Goal: Task Accomplishment & Management: Manage account settings

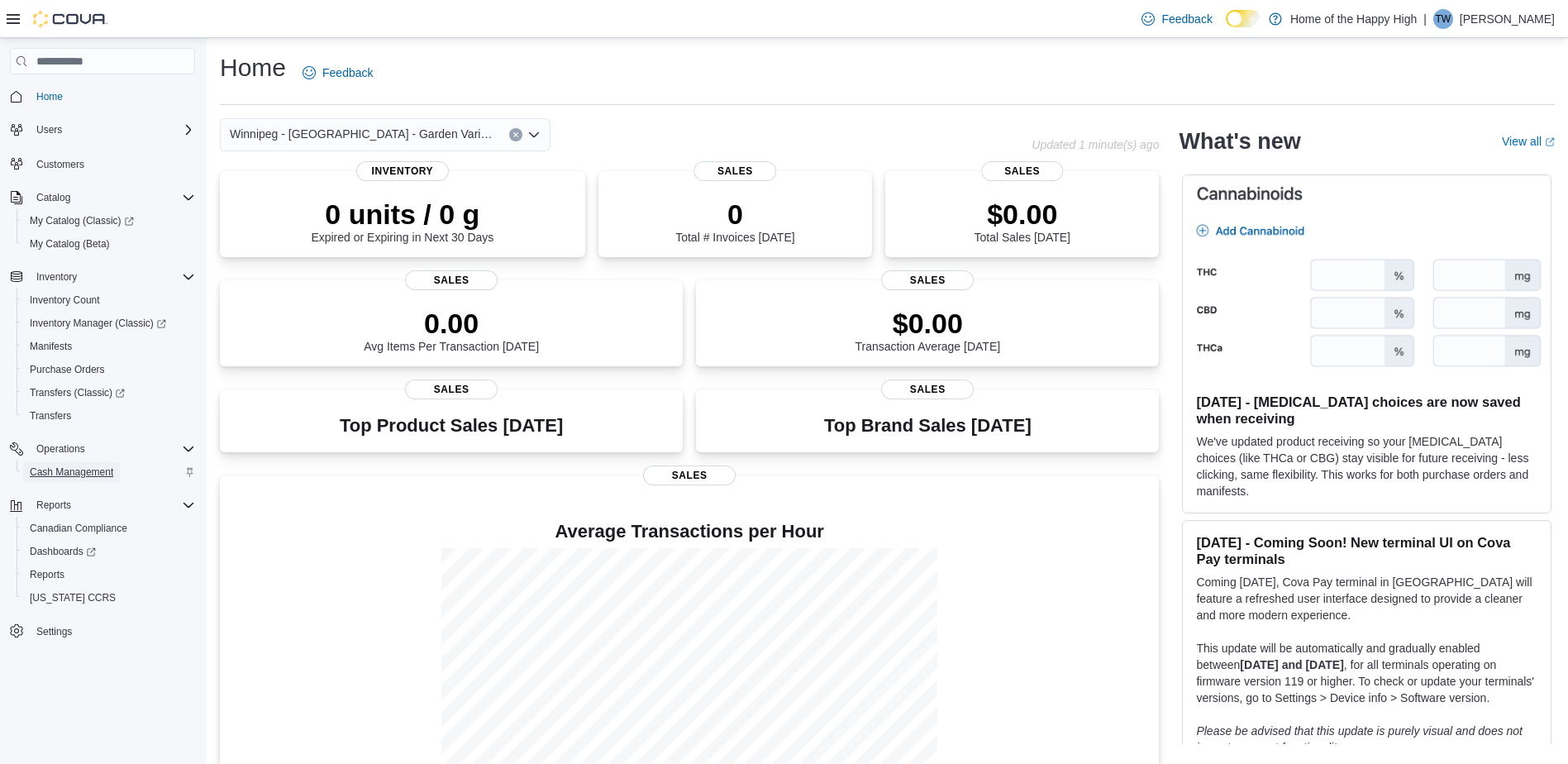
click at [54, 465] on span "Cash Management" at bounding box center [72, 472] width 84 height 13
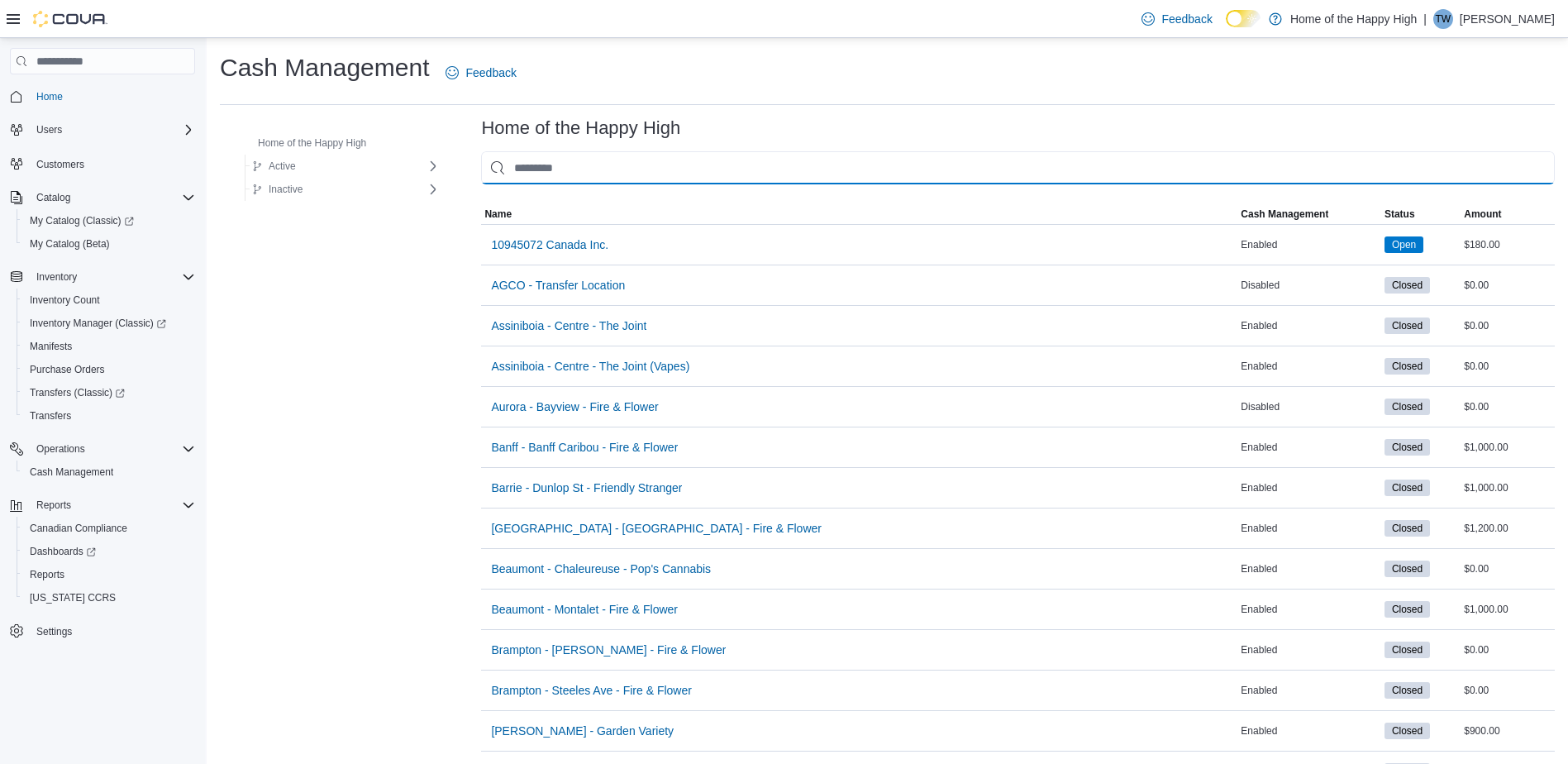
click at [668, 176] on input "This is a search bar. As you type, the results lower in the page will automatic…" at bounding box center [1018, 168] width 1074 height 33
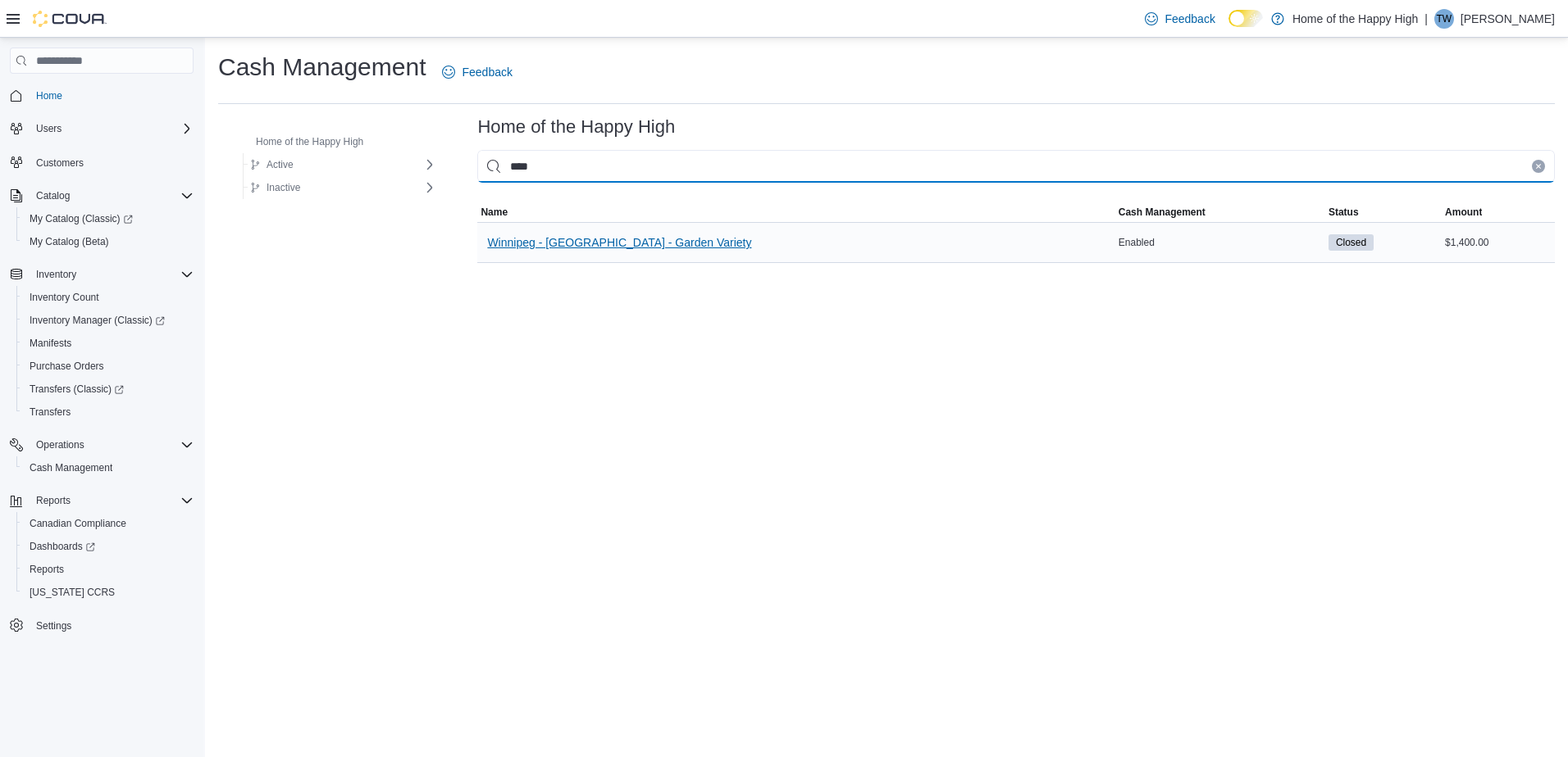
type input "****"
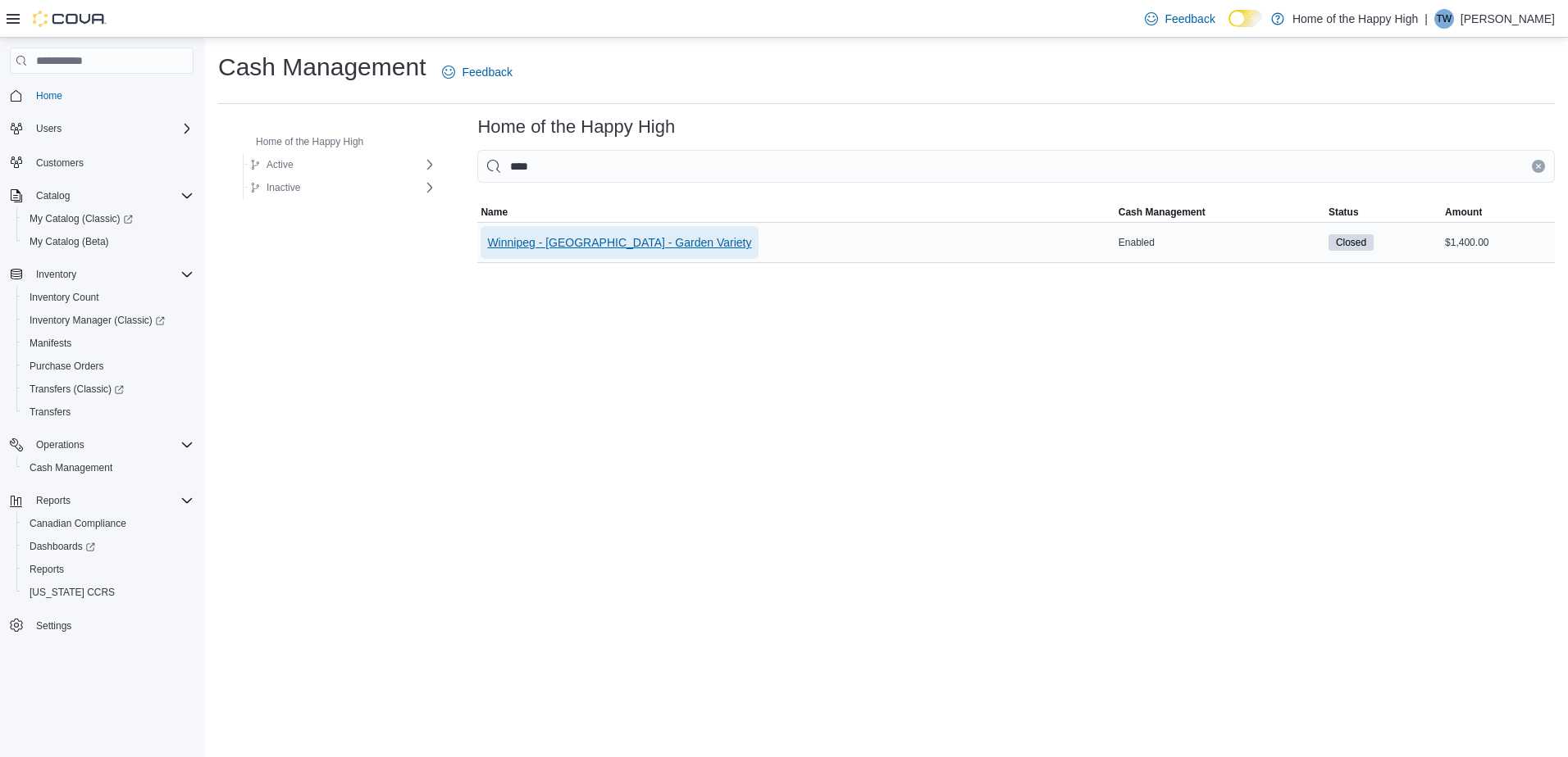
click at [645, 238] on span "Winnipeg - Polo Park - Garden Variety" at bounding box center [619, 243] width 264 height 17
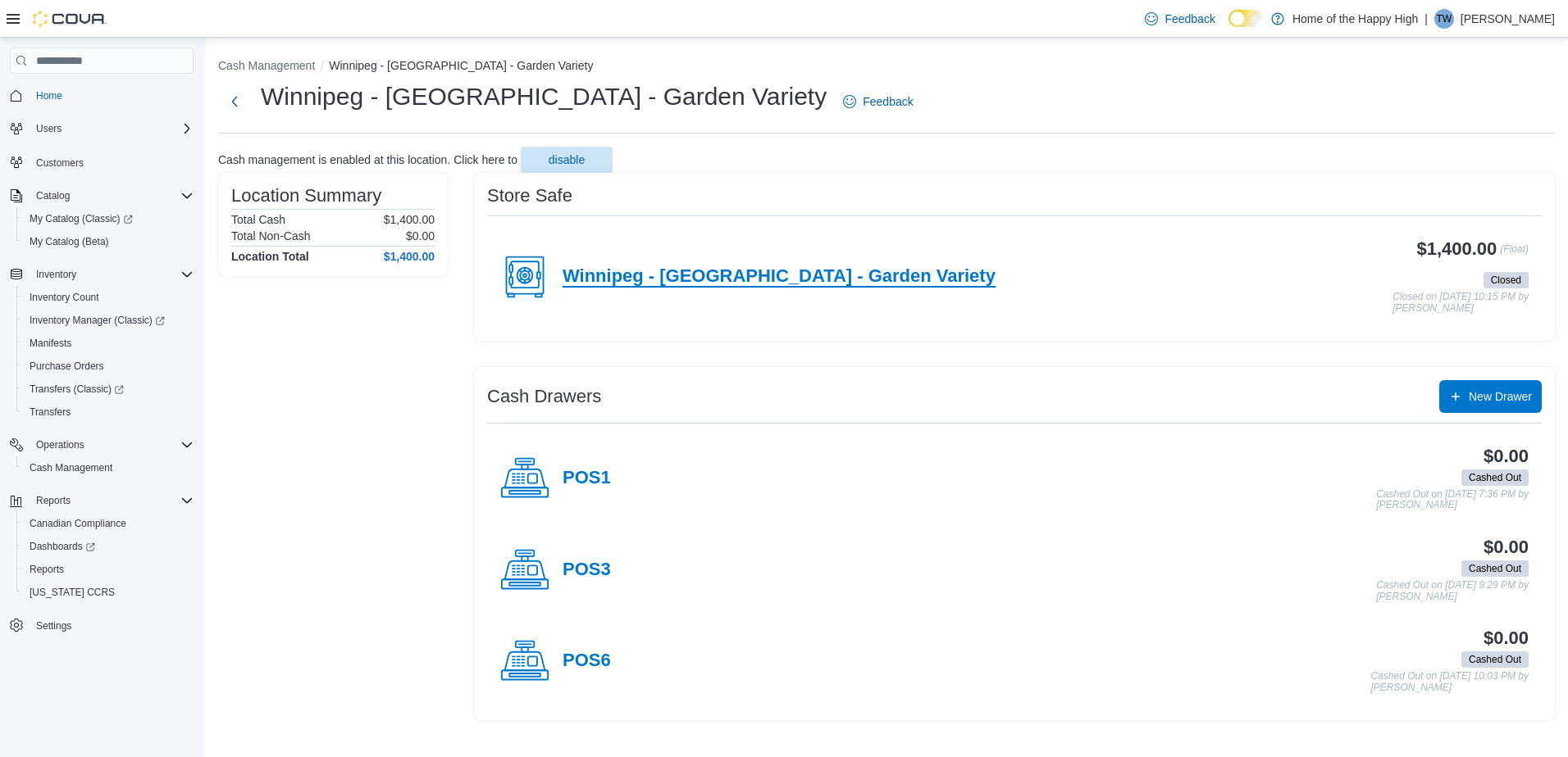
click at [718, 274] on h4 "Winnipeg - Polo Park - Garden Variety" at bounding box center [779, 277] width 433 height 22
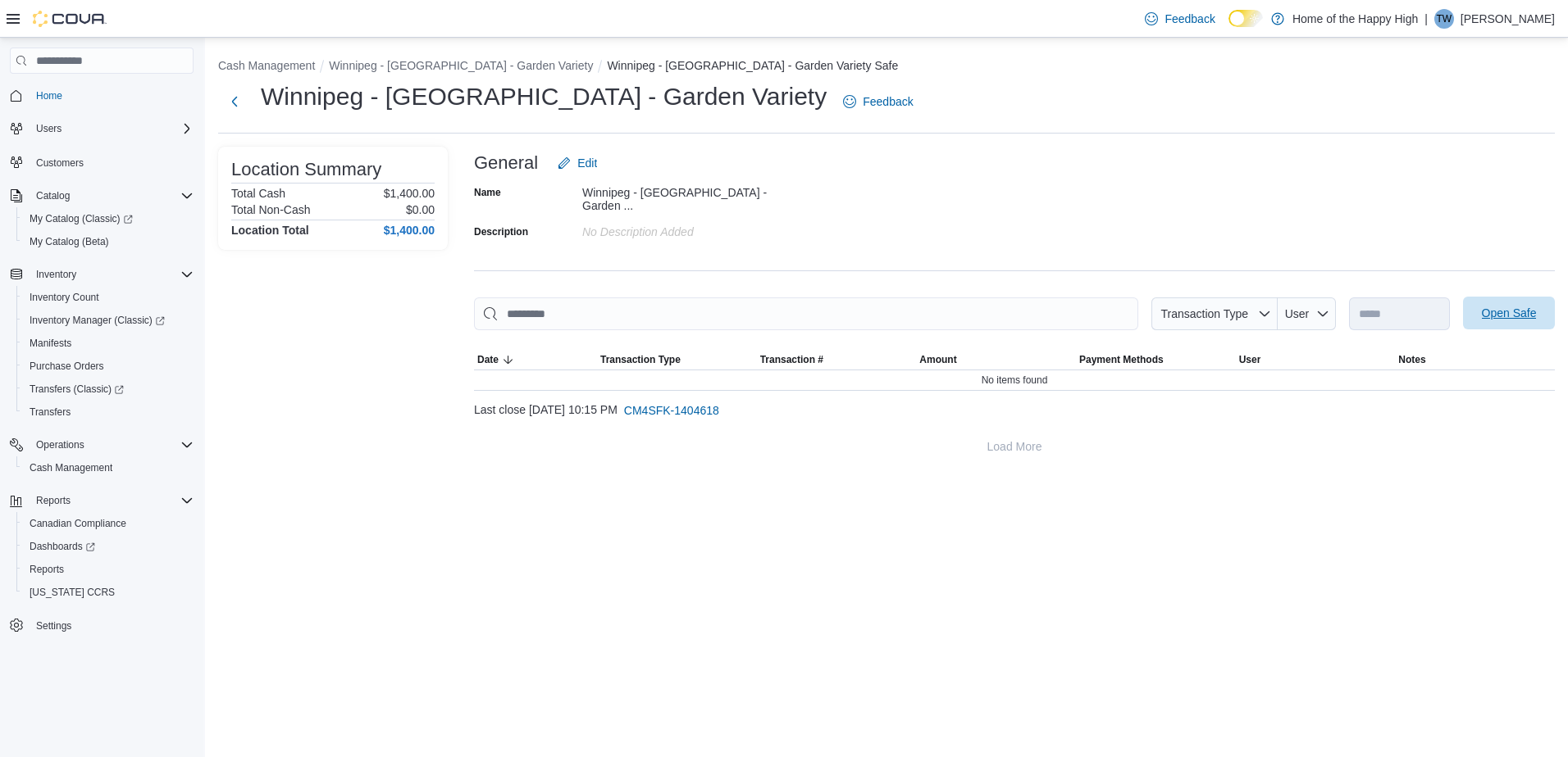
click at [1514, 319] on span "Open Safe" at bounding box center [1508, 313] width 72 height 33
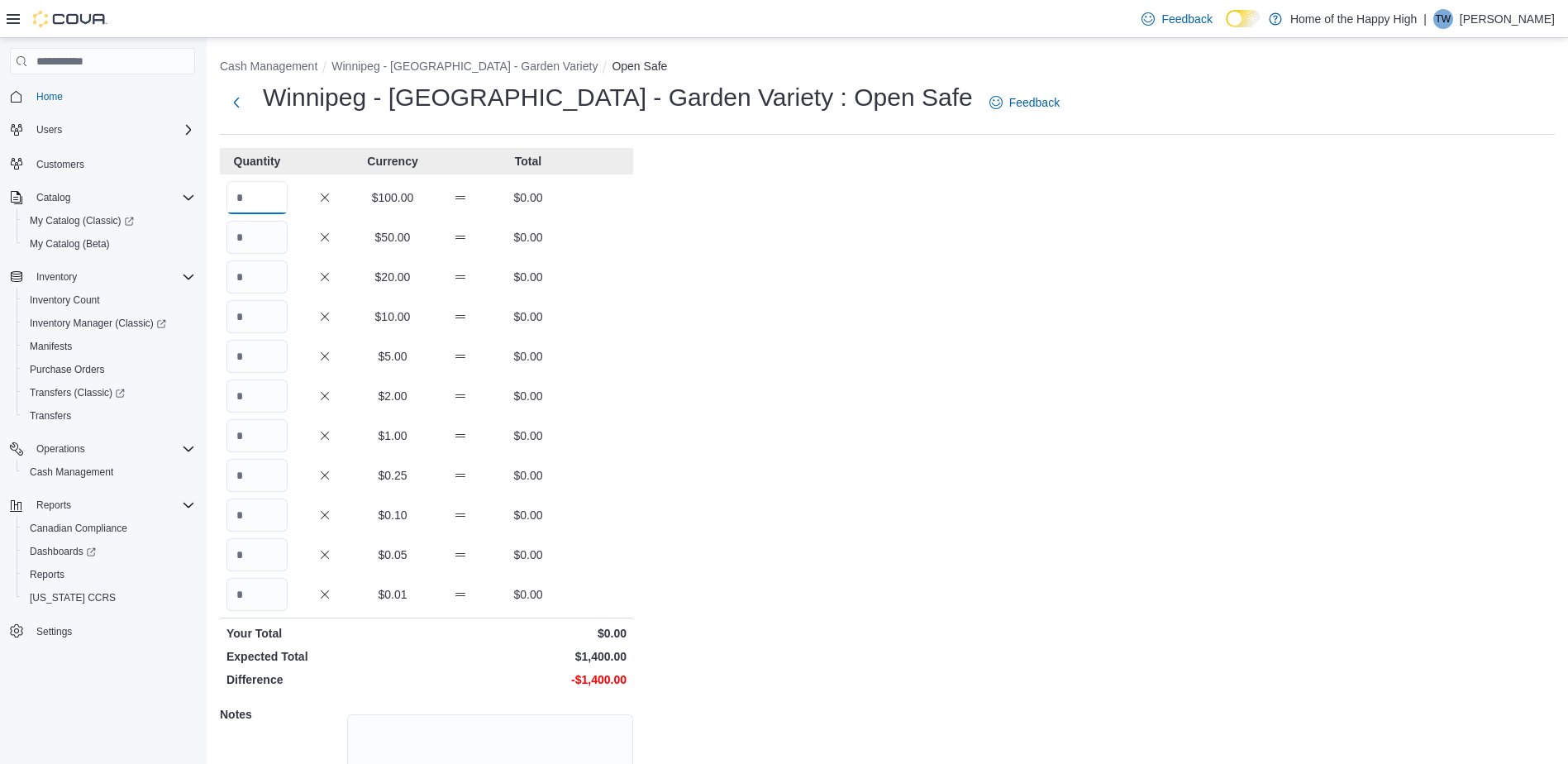
click at [265, 202] on input "Quantity" at bounding box center [257, 197] width 61 height 33
type input "**"
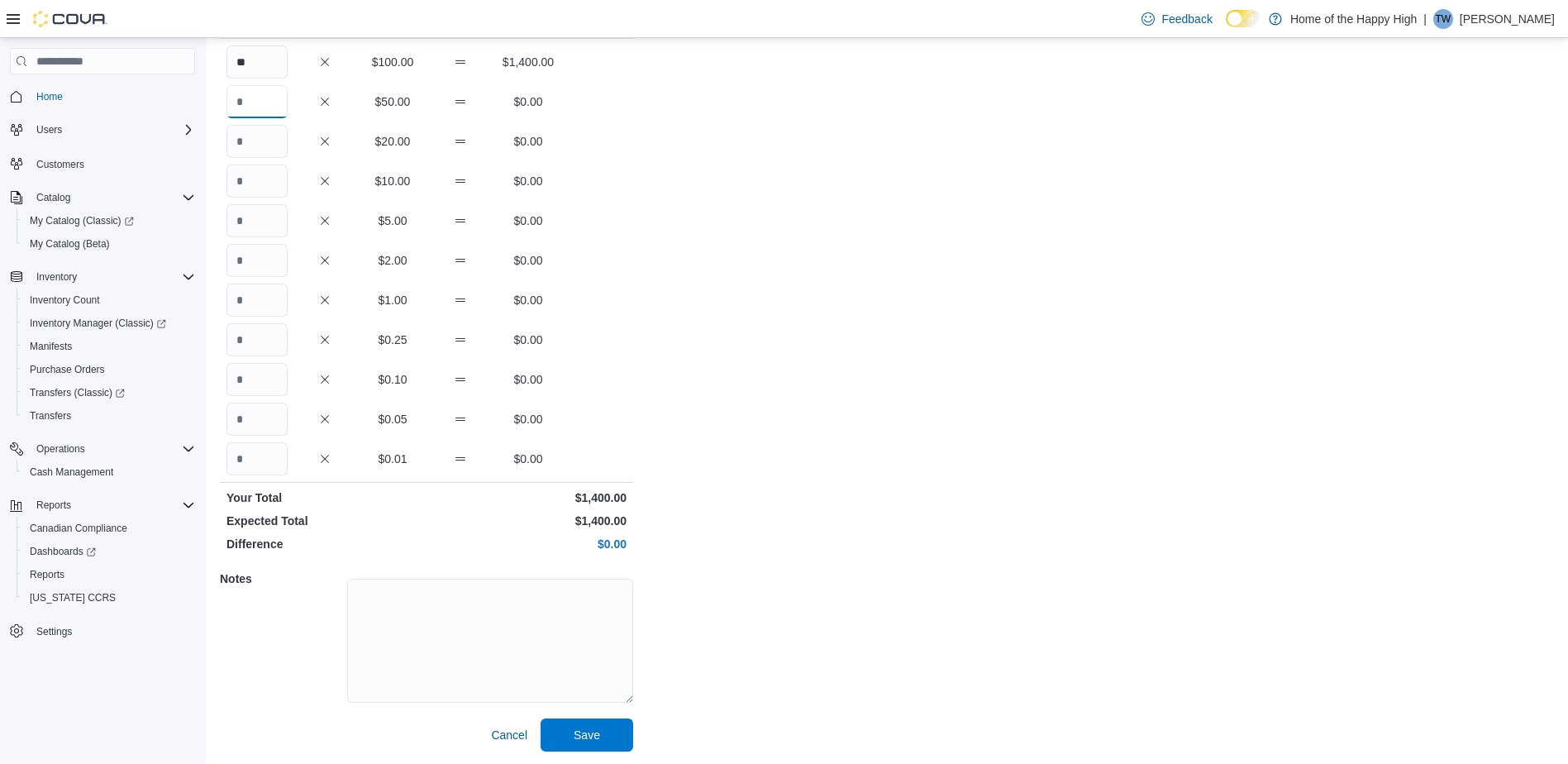
scroll to position [136, 0]
click at [591, 737] on span "Save" at bounding box center [587, 734] width 27 height 17
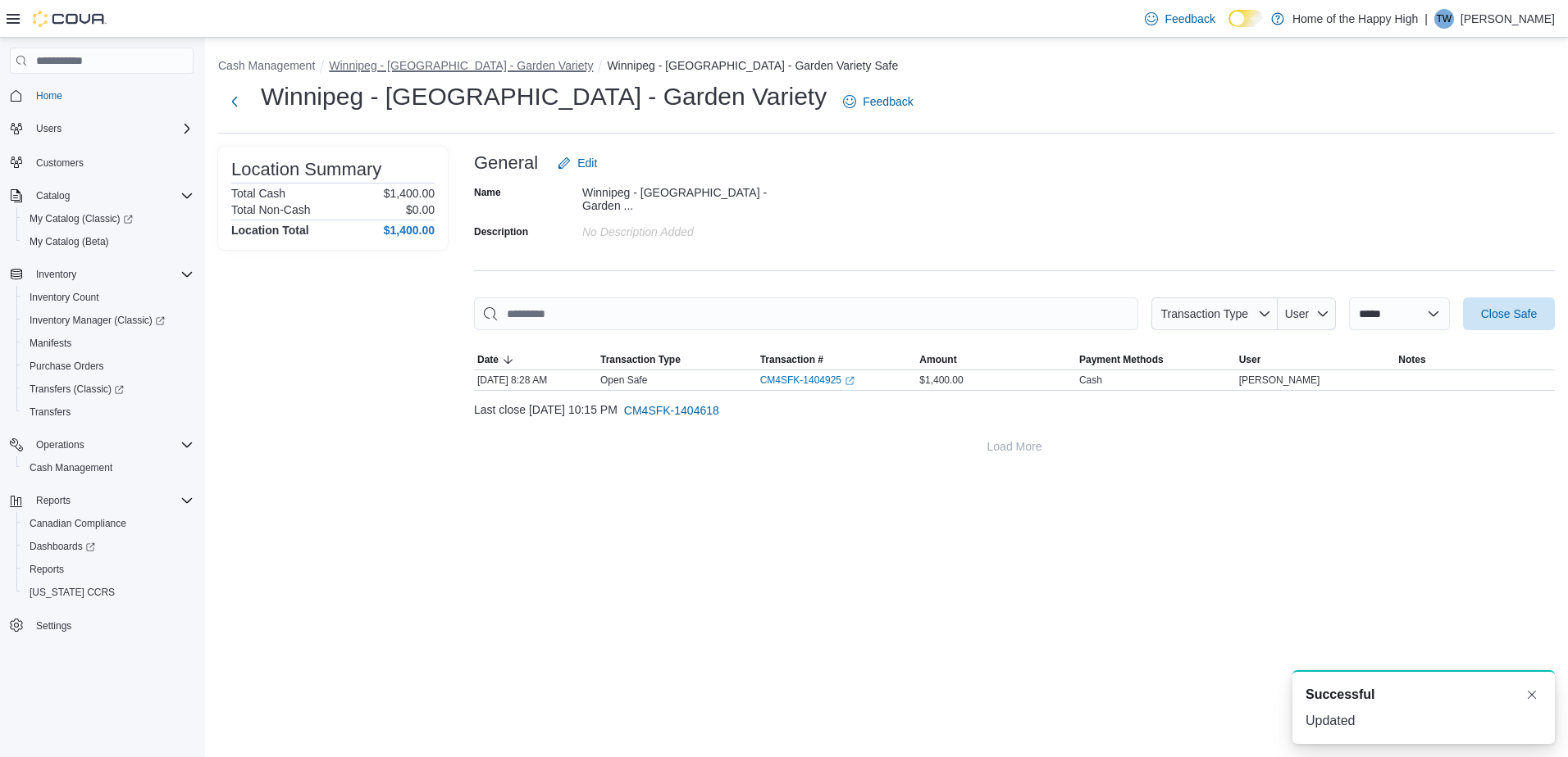
click at [467, 61] on button "Winnipeg - Polo Park - Garden Variety" at bounding box center [460, 66] width 264 height 13
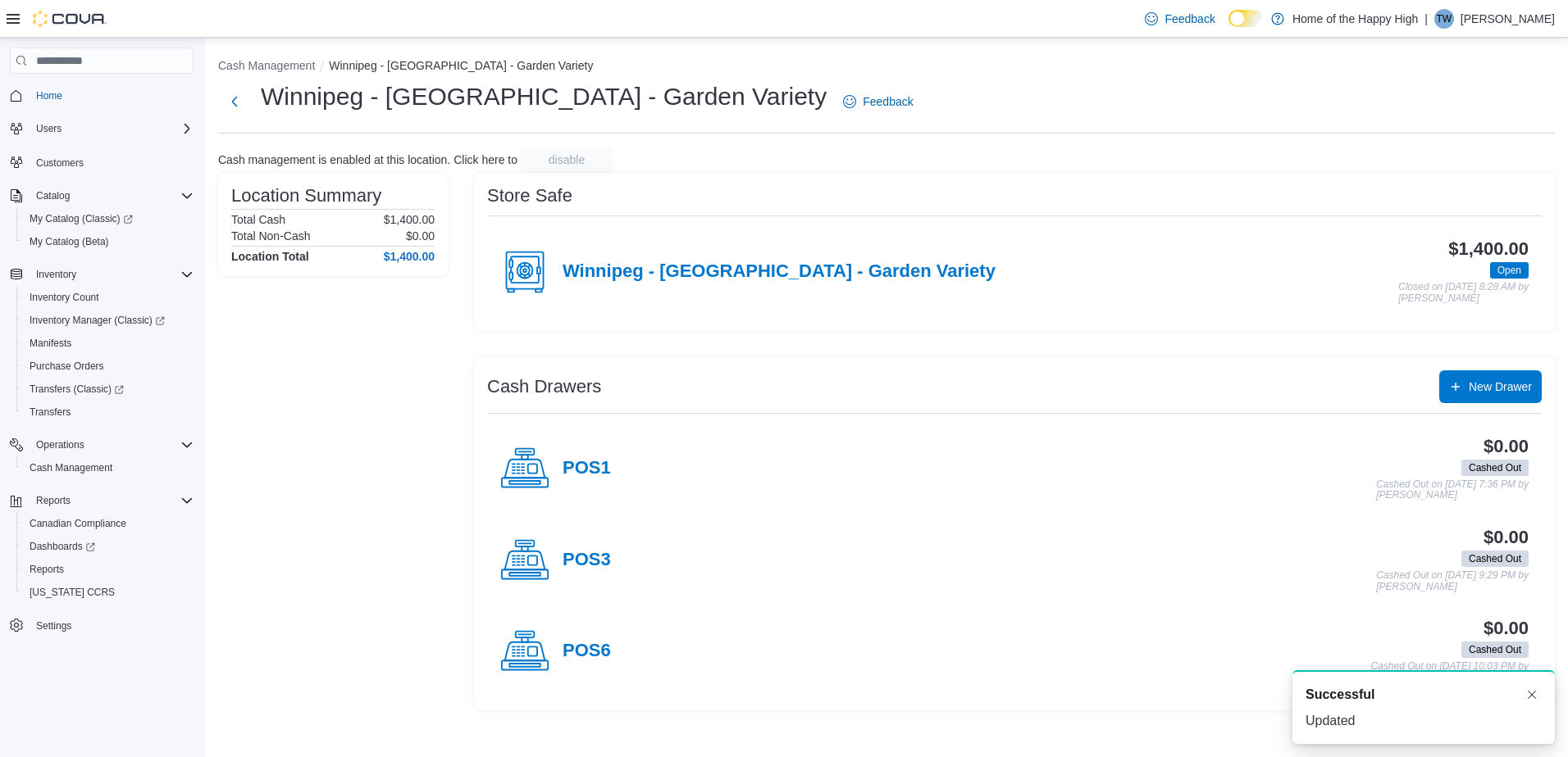
click at [592, 467] on h4 "POS1" at bounding box center [587, 469] width 48 height 22
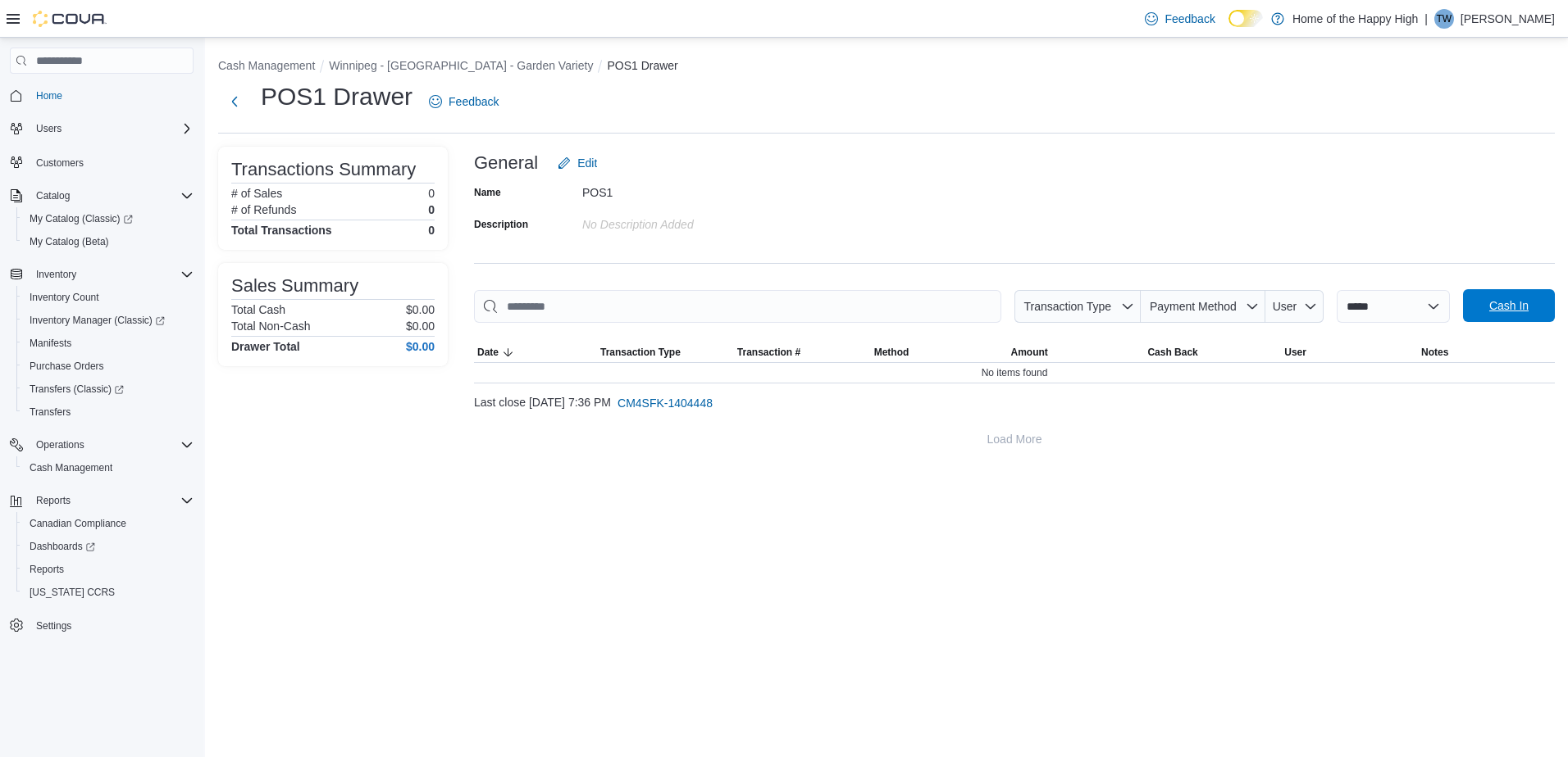
click at [1499, 300] on span "Cash In" at bounding box center [1508, 306] width 39 height 17
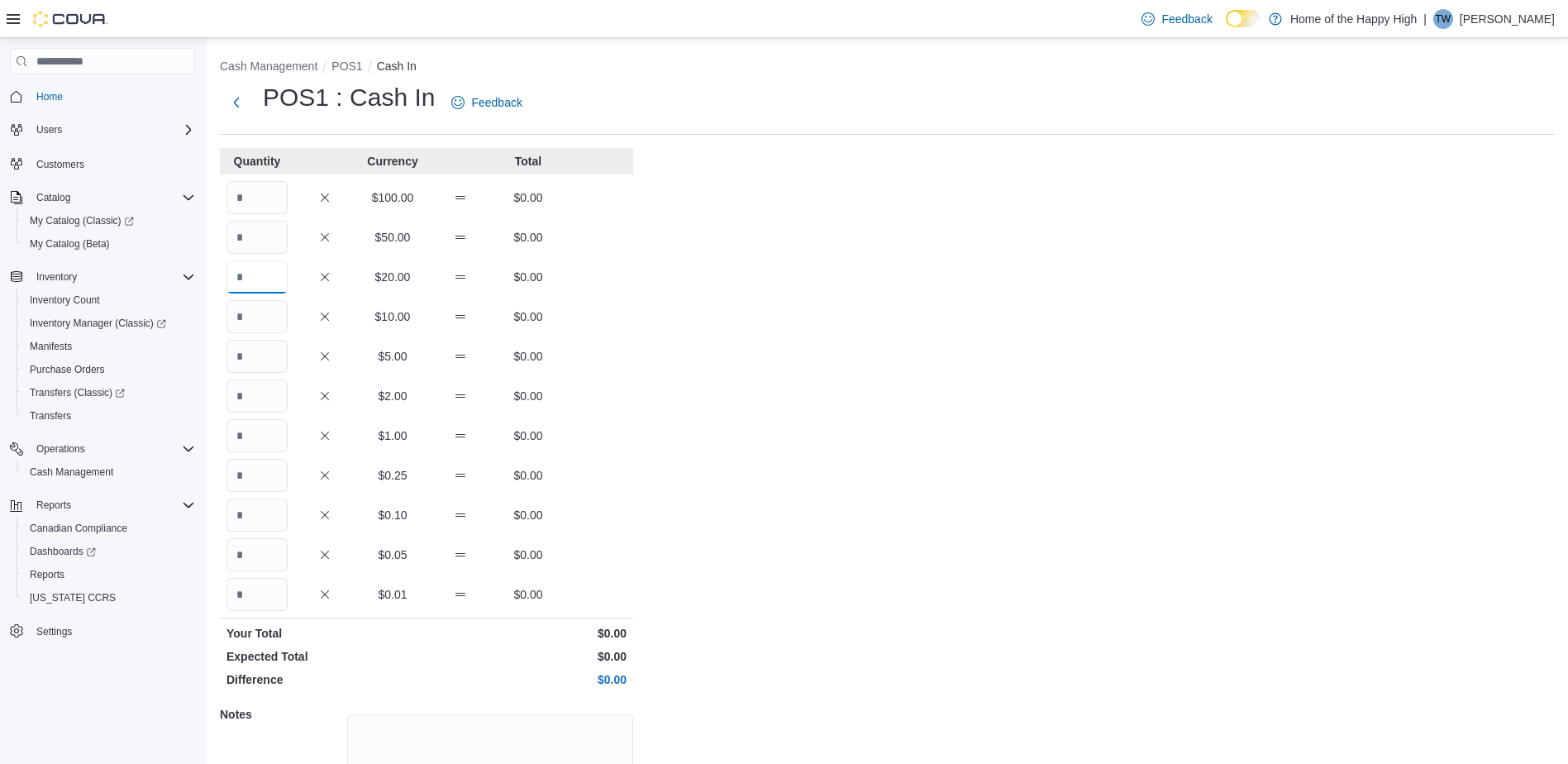
click at [284, 279] on input "Quantity" at bounding box center [257, 277] width 61 height 33
type input "*"
type input "**"
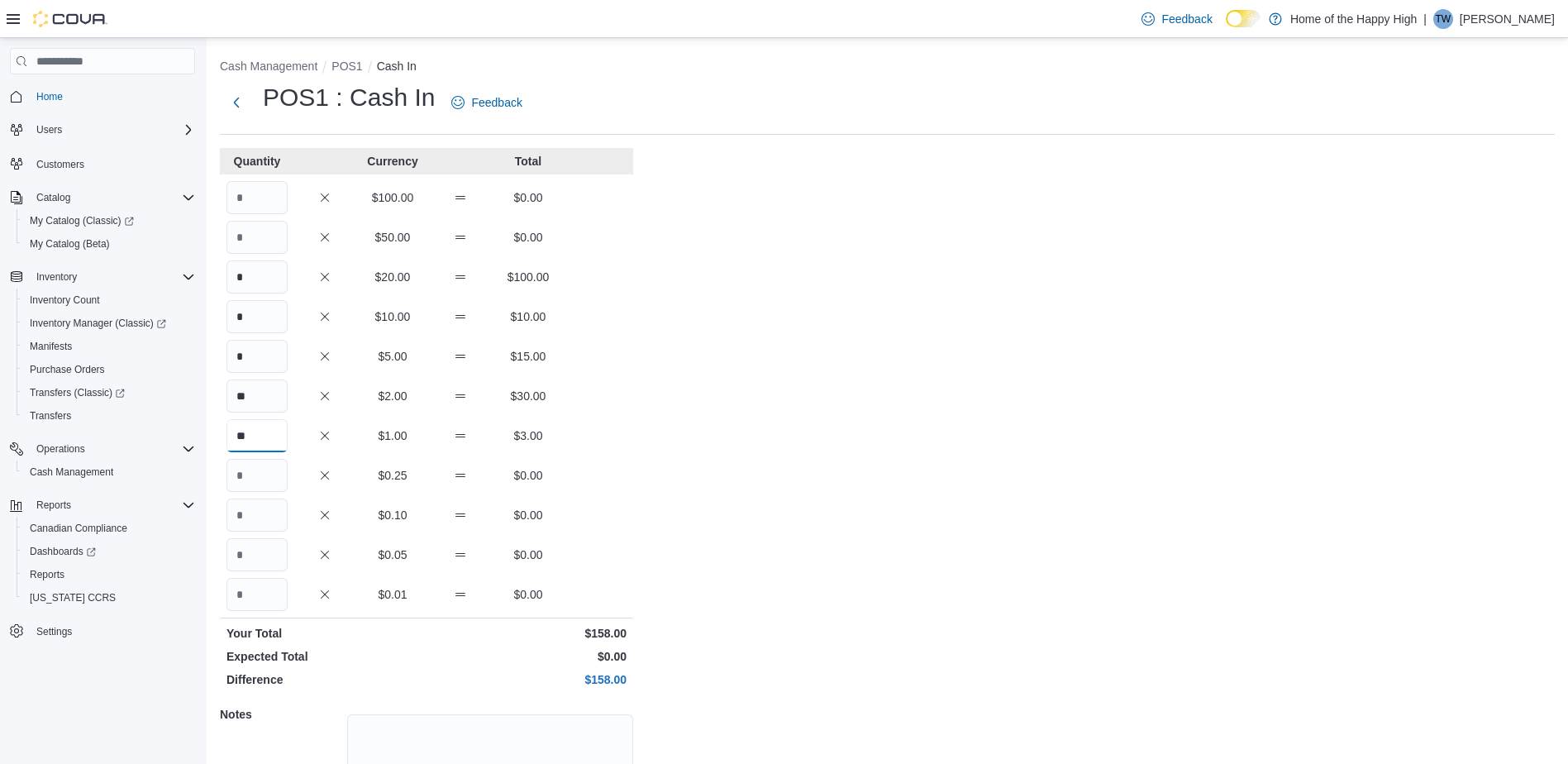
type input "**"
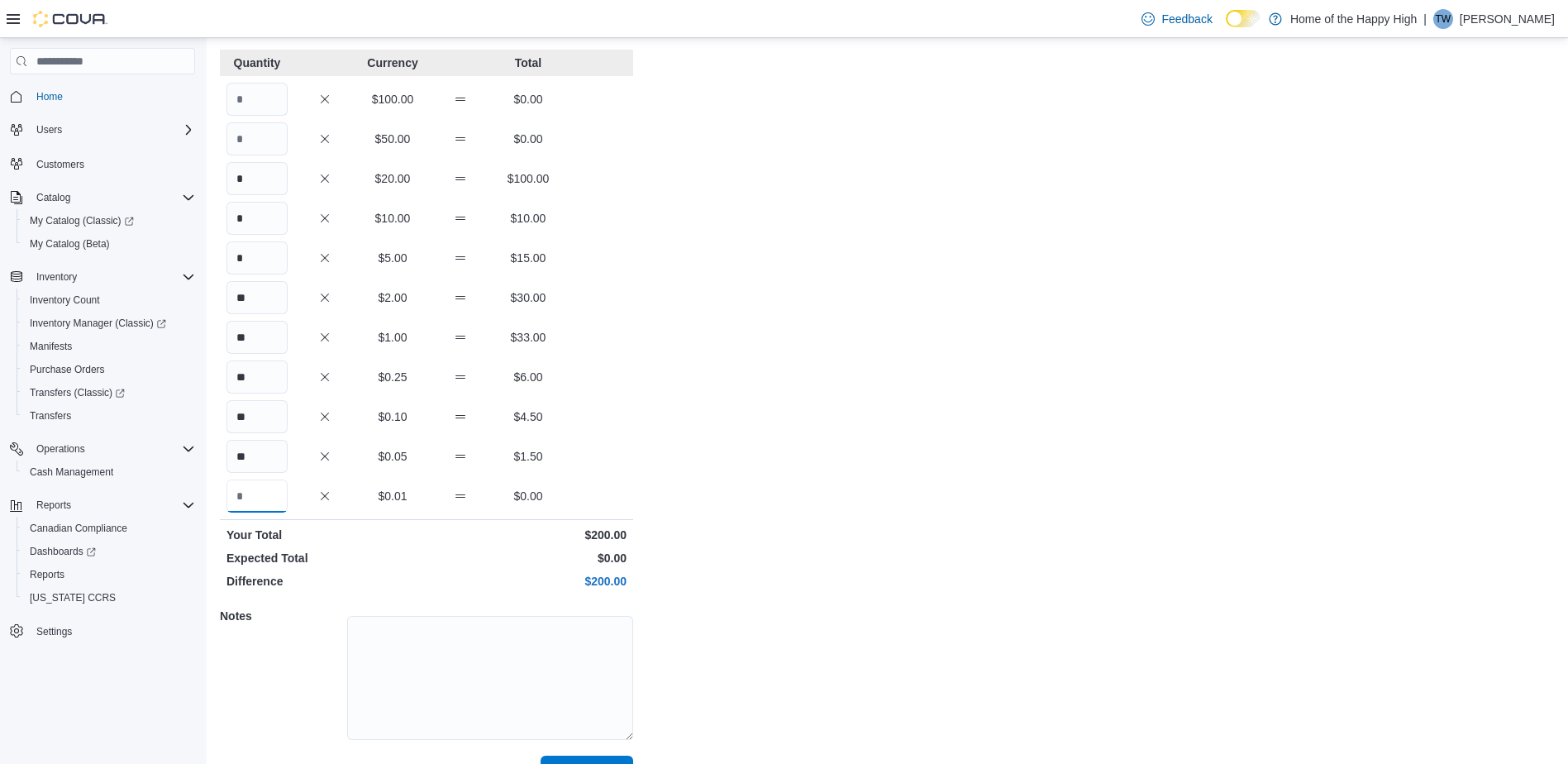
scroll to position [136, 0]
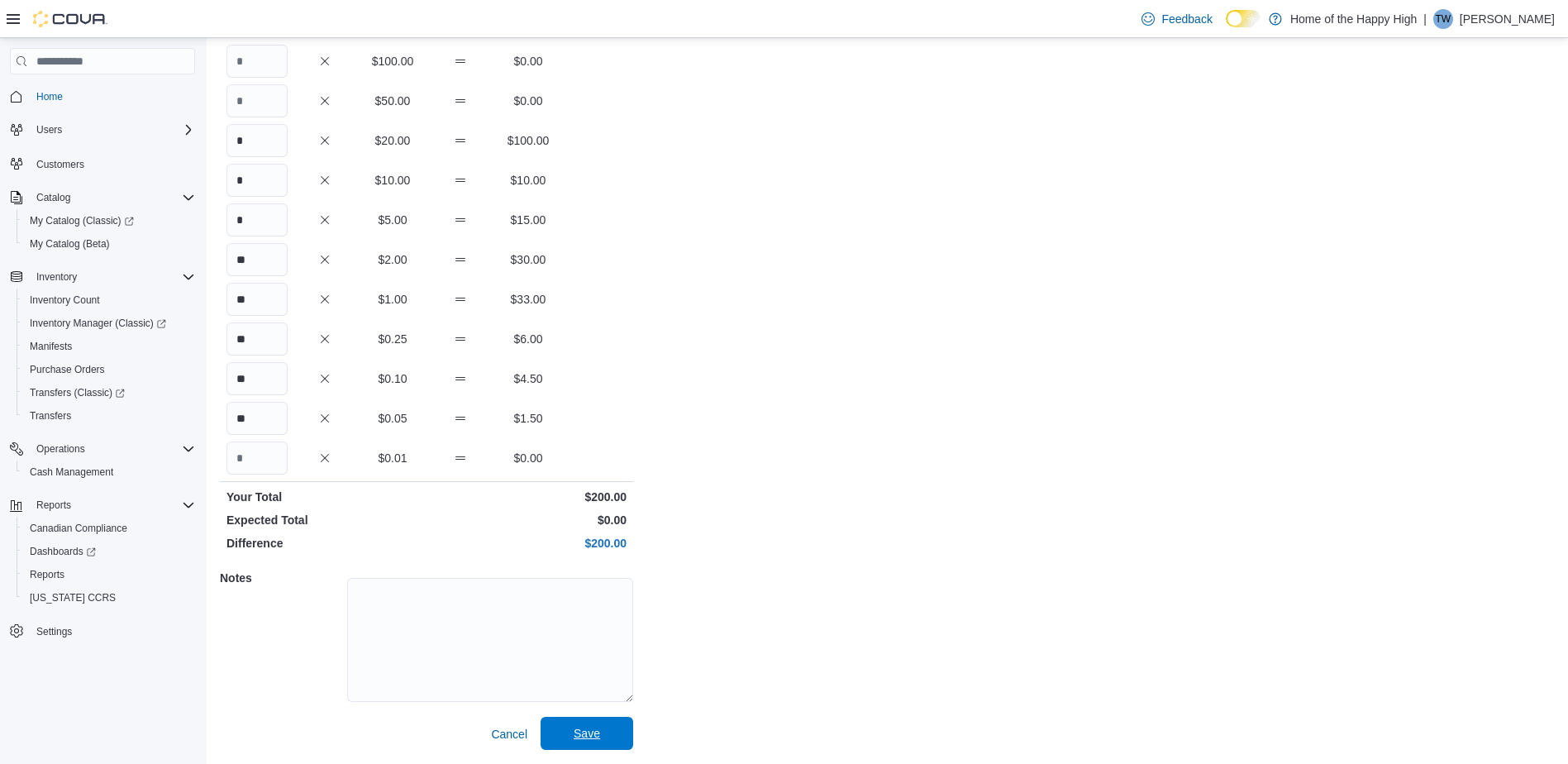
click at [601, 737] on span "Save" at bounding box center [586, 734] width 73 height 33
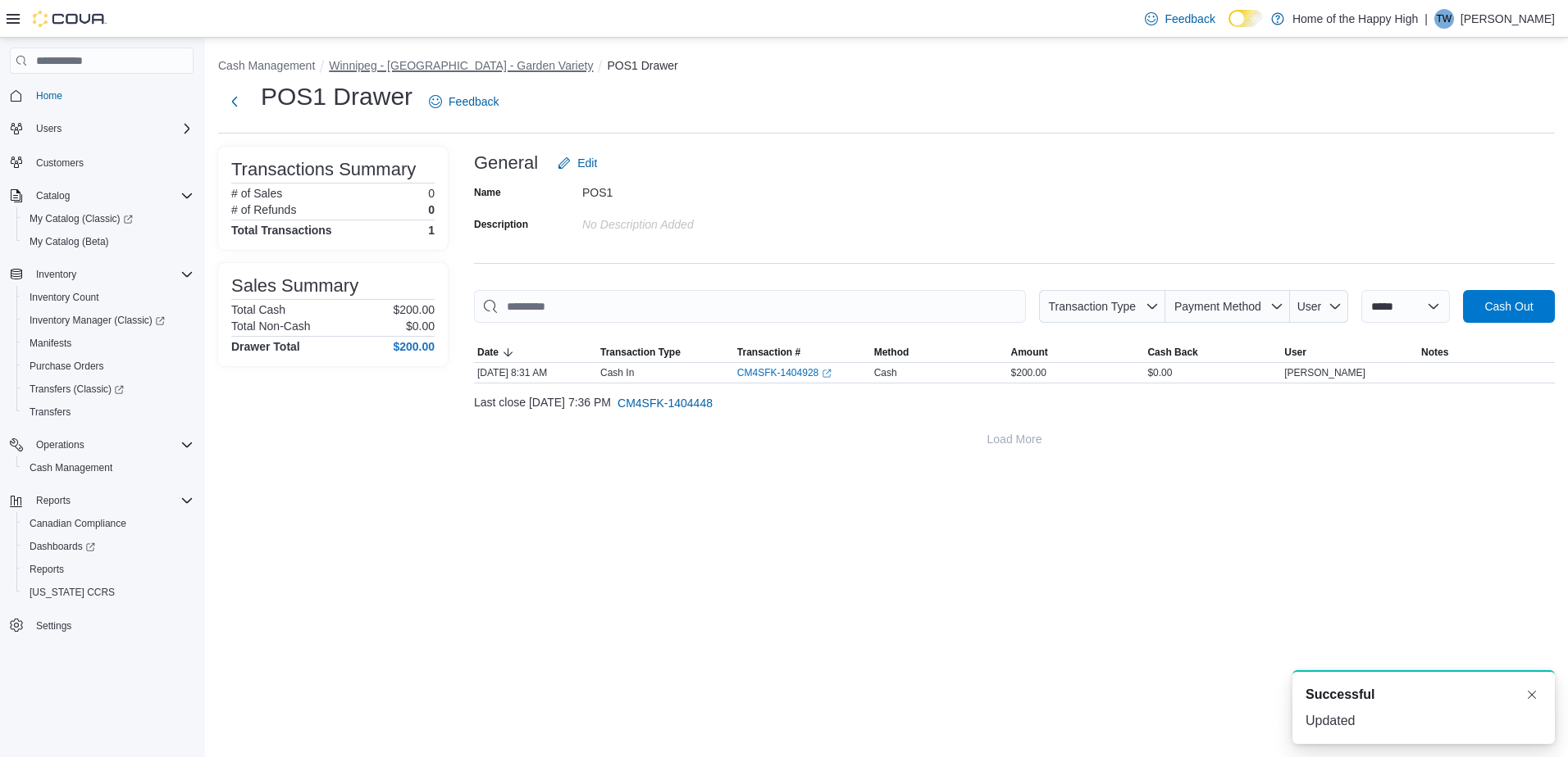
click at [399, 64] on button "Winnipeg - Polo Park - Garden Variety" at bounding box center [460, 66] width 264 height 13
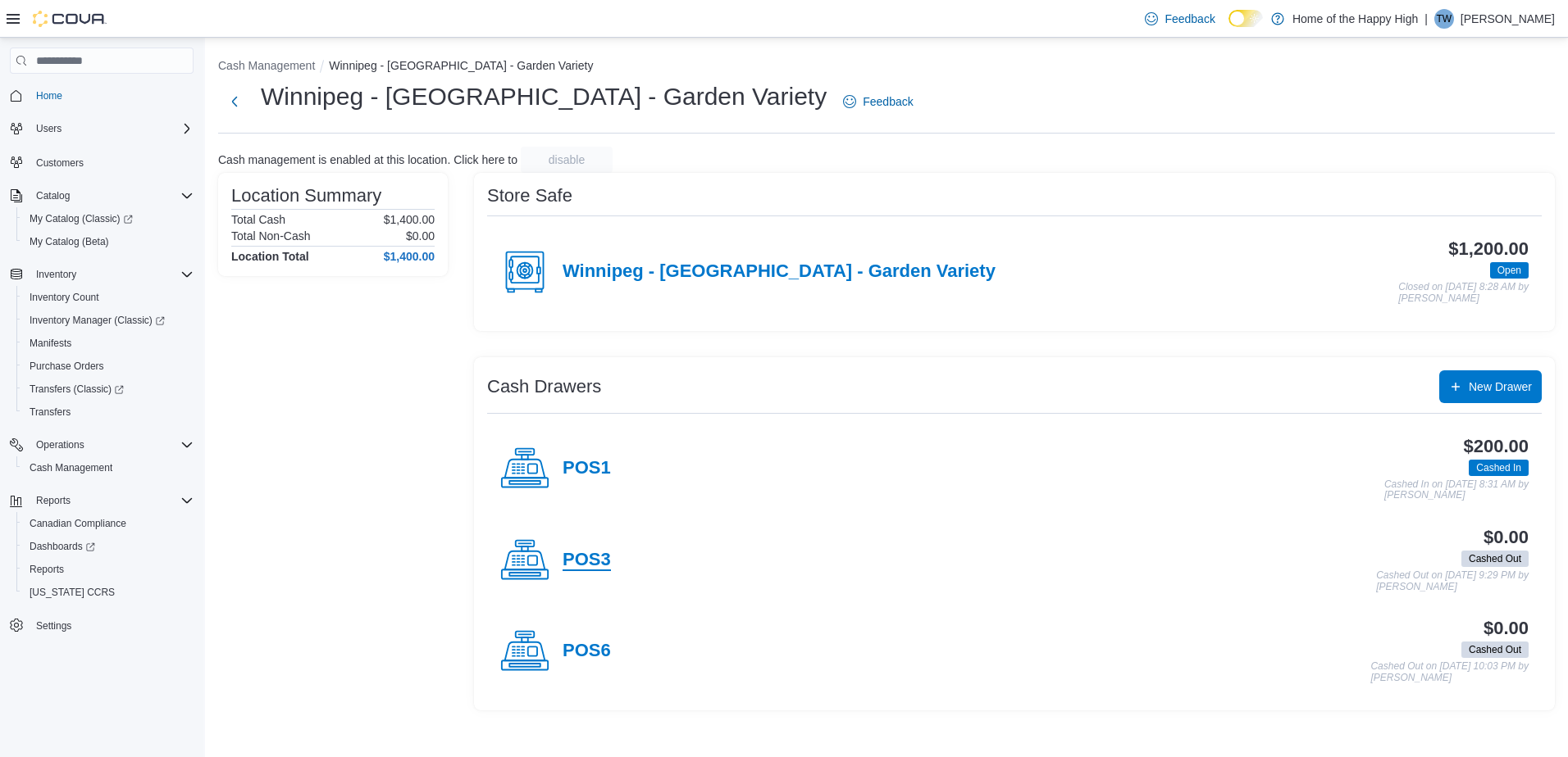
click at [583, 559] on h4 "POS3" at bounding box center [587, 560] width 48 height 22
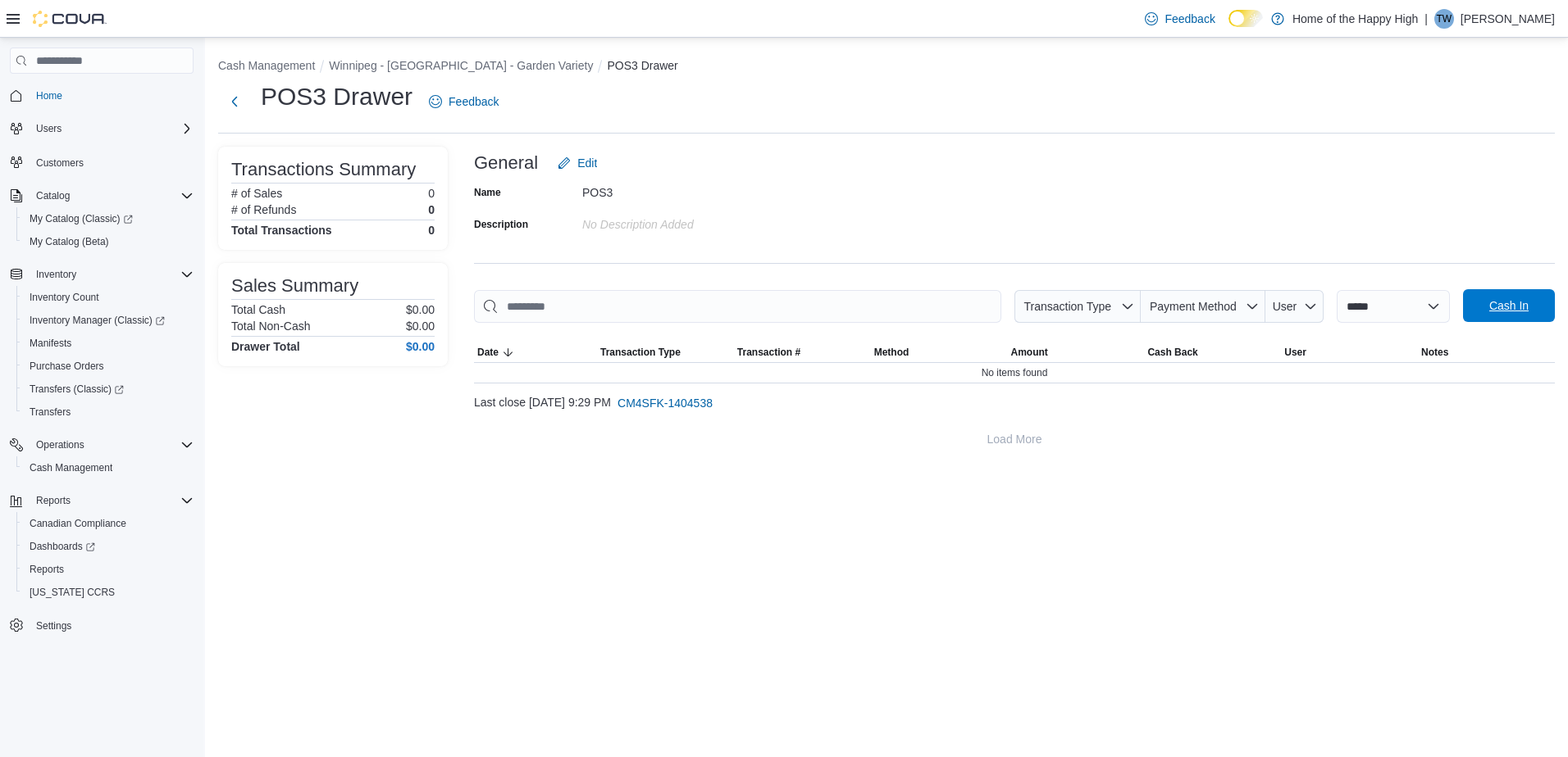
click at [1502, 312] on span "Cash In" at bounding box center [1508, 306] width 39 height 17
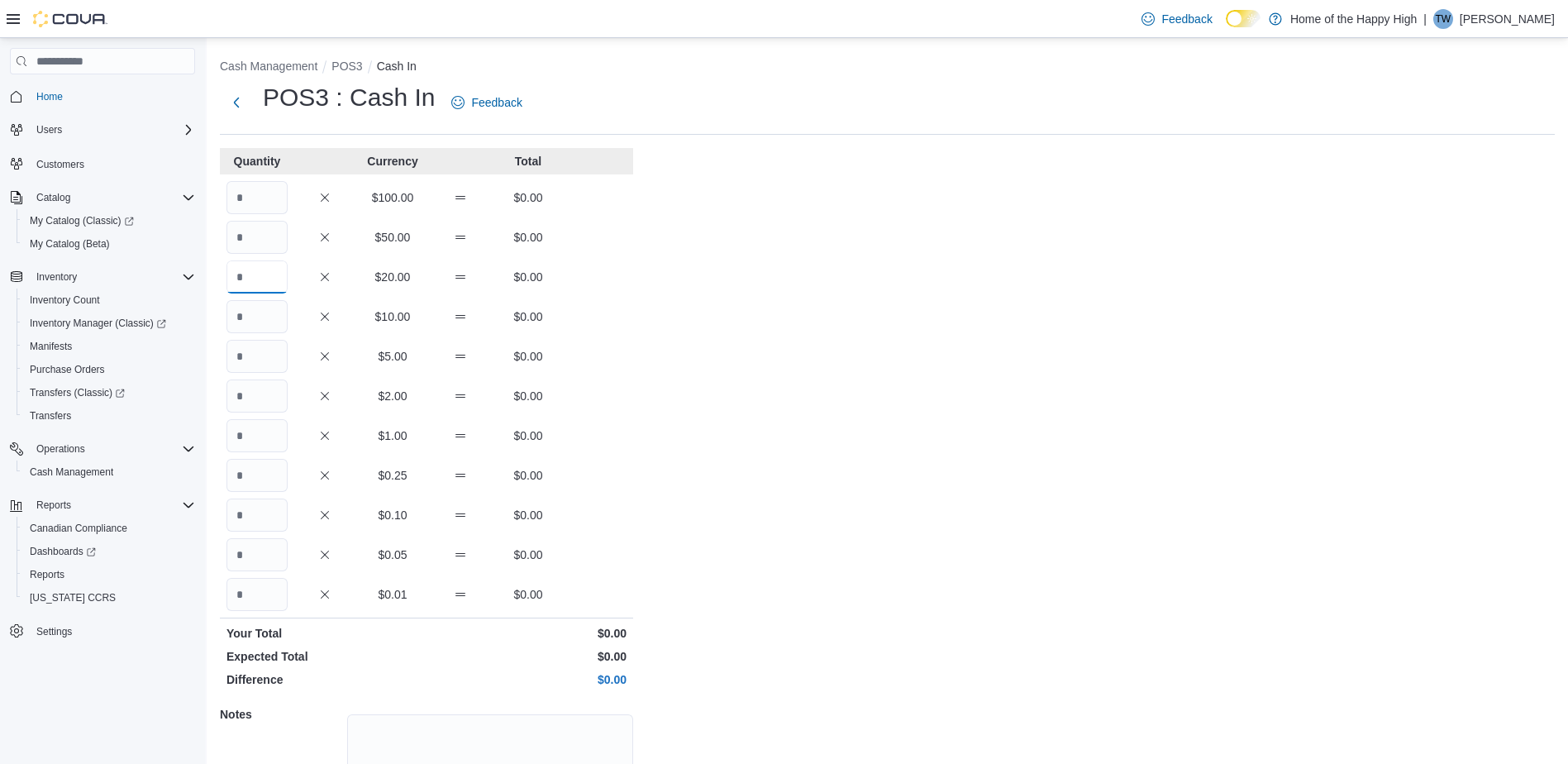
drag, startPoint x: 277, startPoint y: 282, endPoint x: 259, endPoint y: 279, distance: 18.2
click at [272, 280] on input "Quantity" at bounding box center [257, 277] width 61 height 33
type input "*"
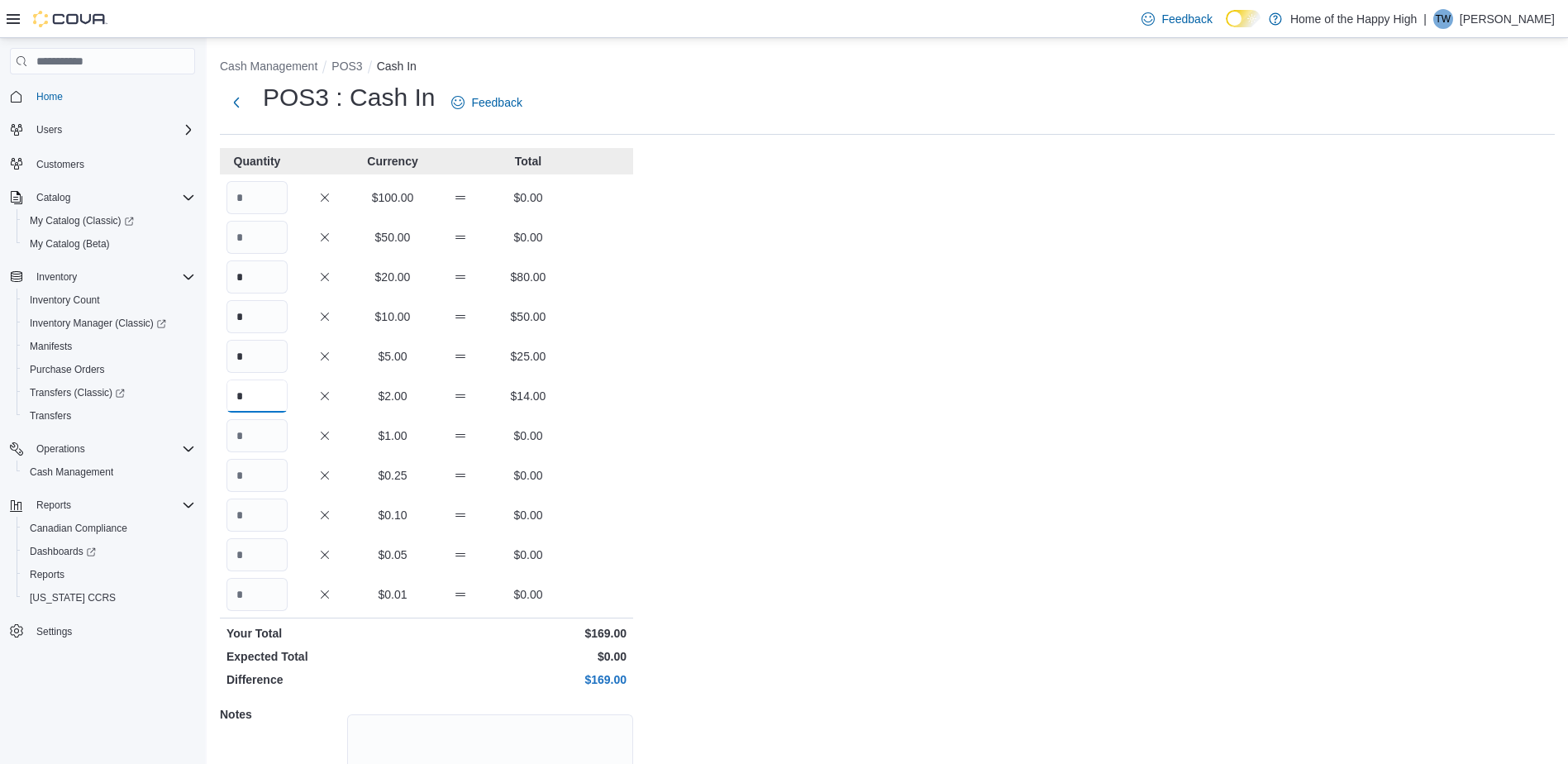
type input "*"
type input "**"
type input "*"
type input "**"
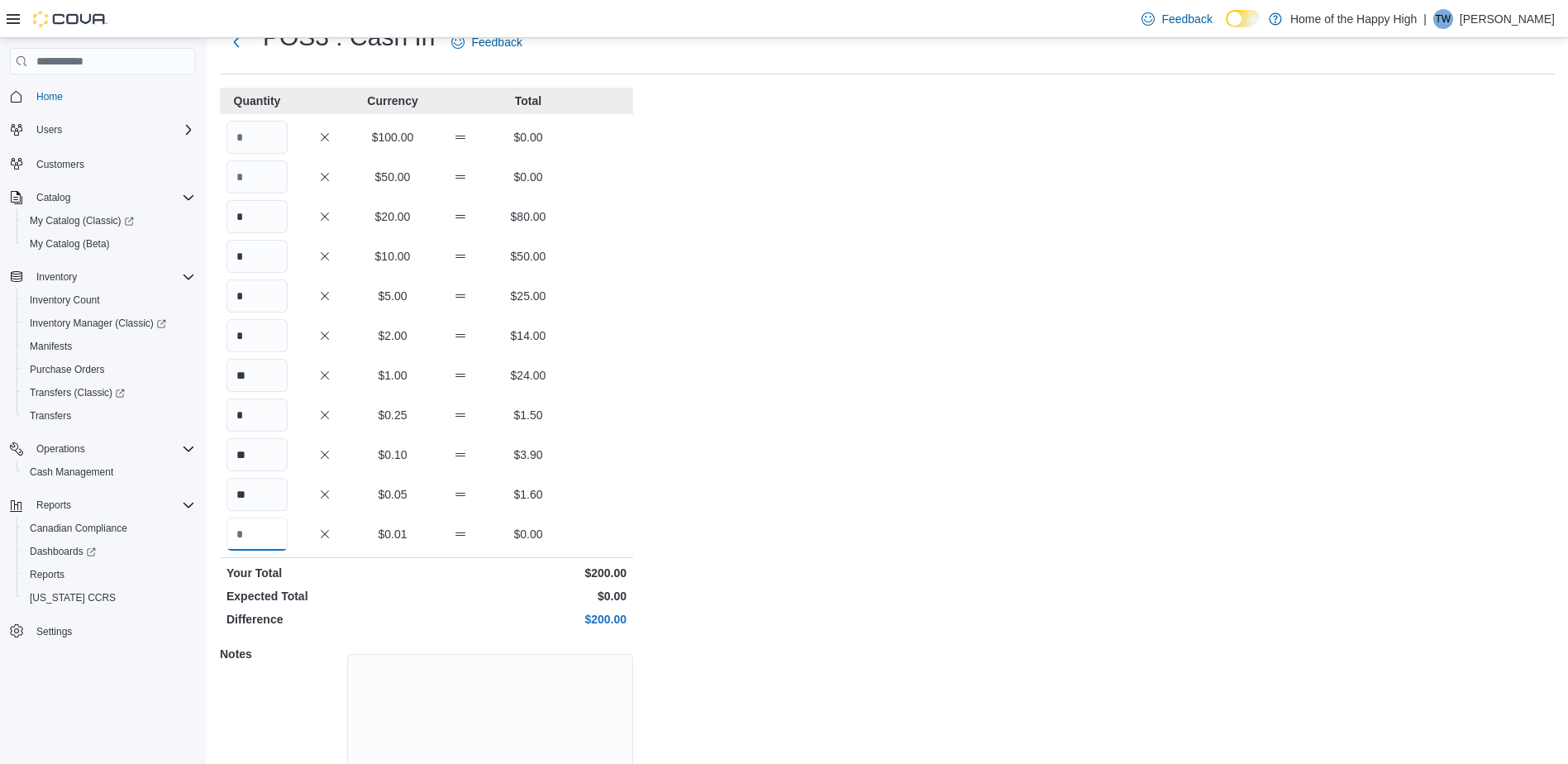
scroll to position [136, 0]
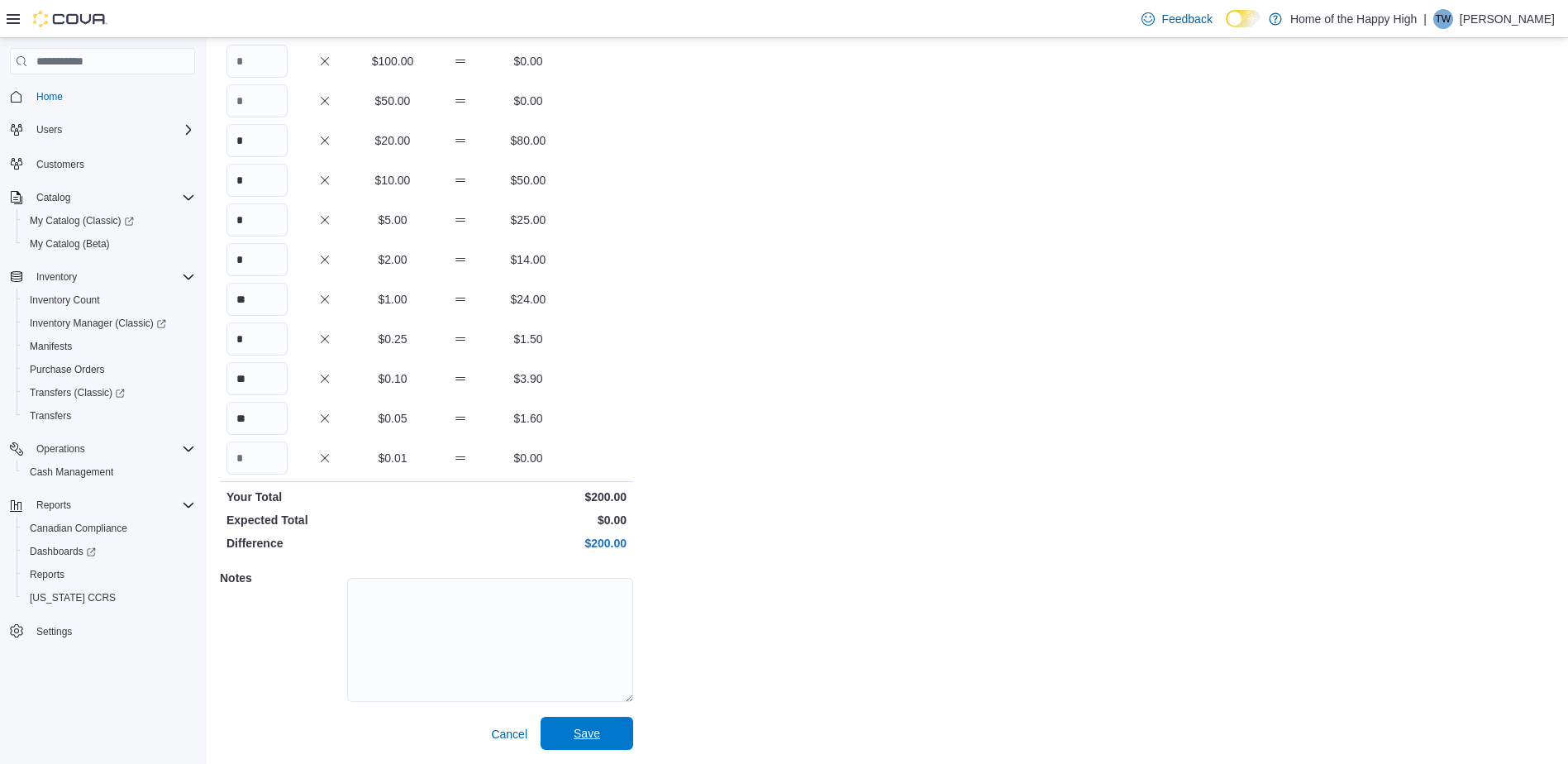
click at [589, 728] on span "Save" at bounding box center [587, 734] width 27 height 17
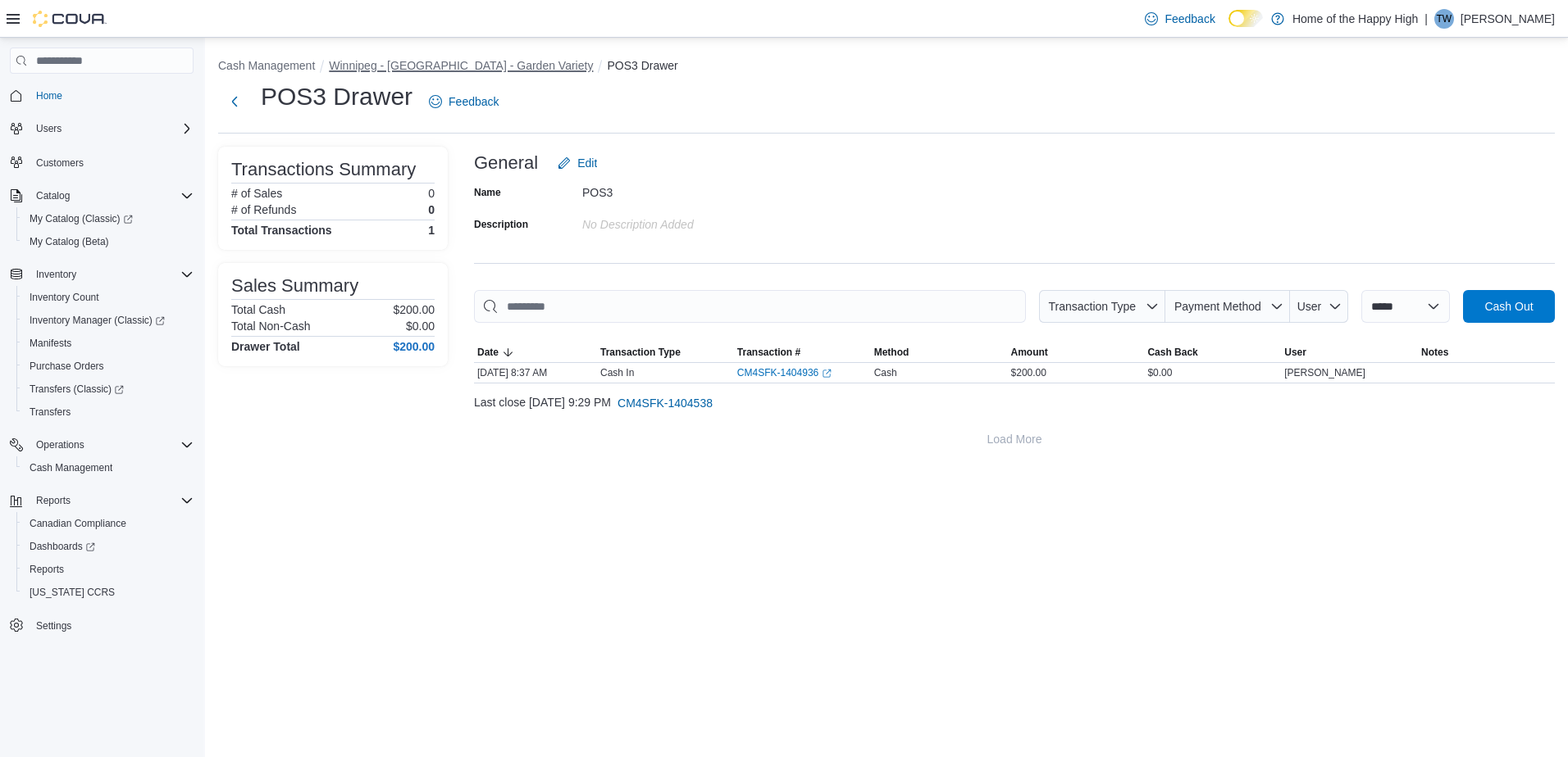
click at [411, 66] on button "Winnipeg - Polo Park - Garden Variety" at bounding box center [460, 66] width 264 height 13
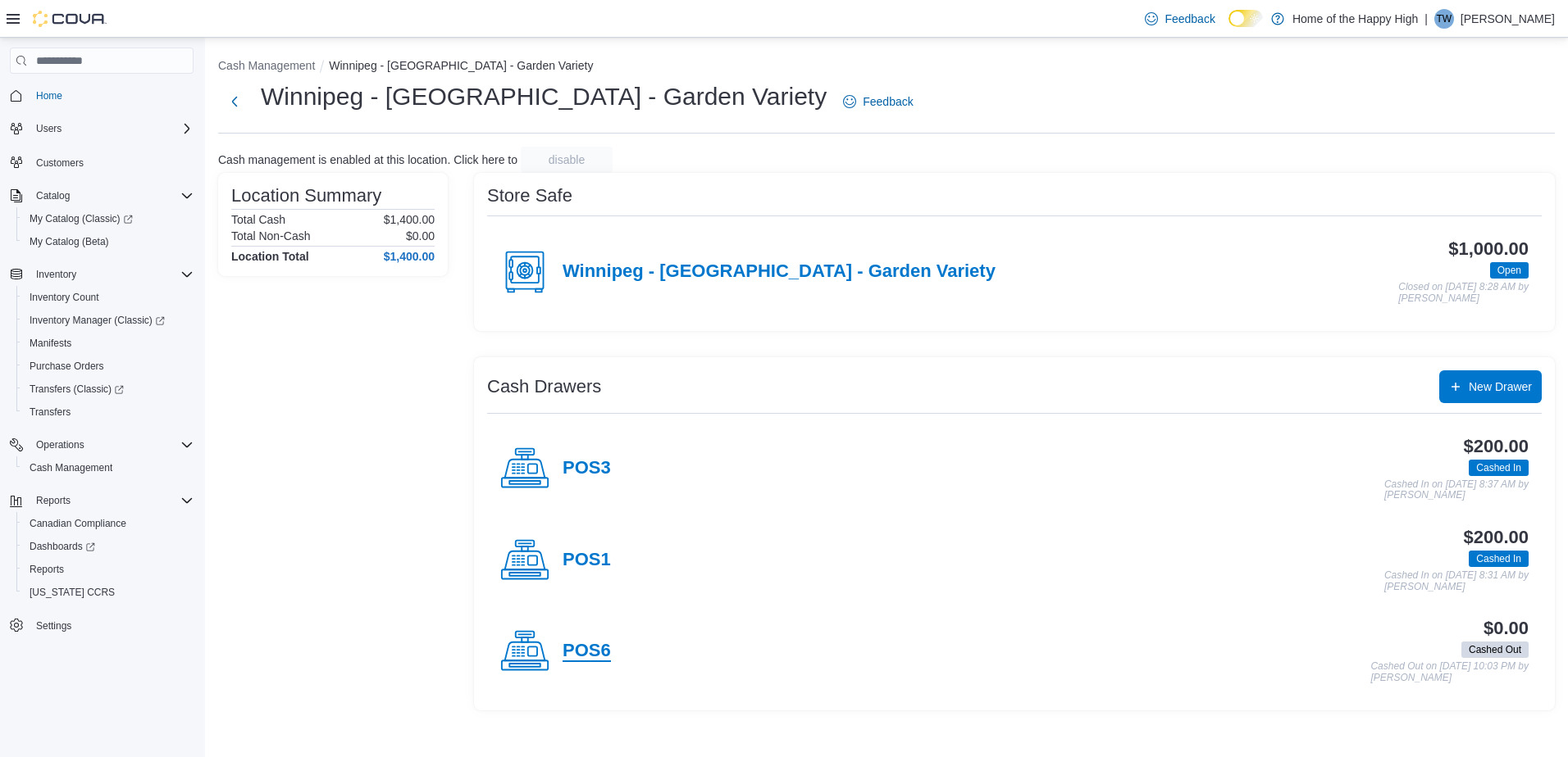
click at [589, 644] on h4 "POS6" at bounding box center [587, 652] width 48 height 22
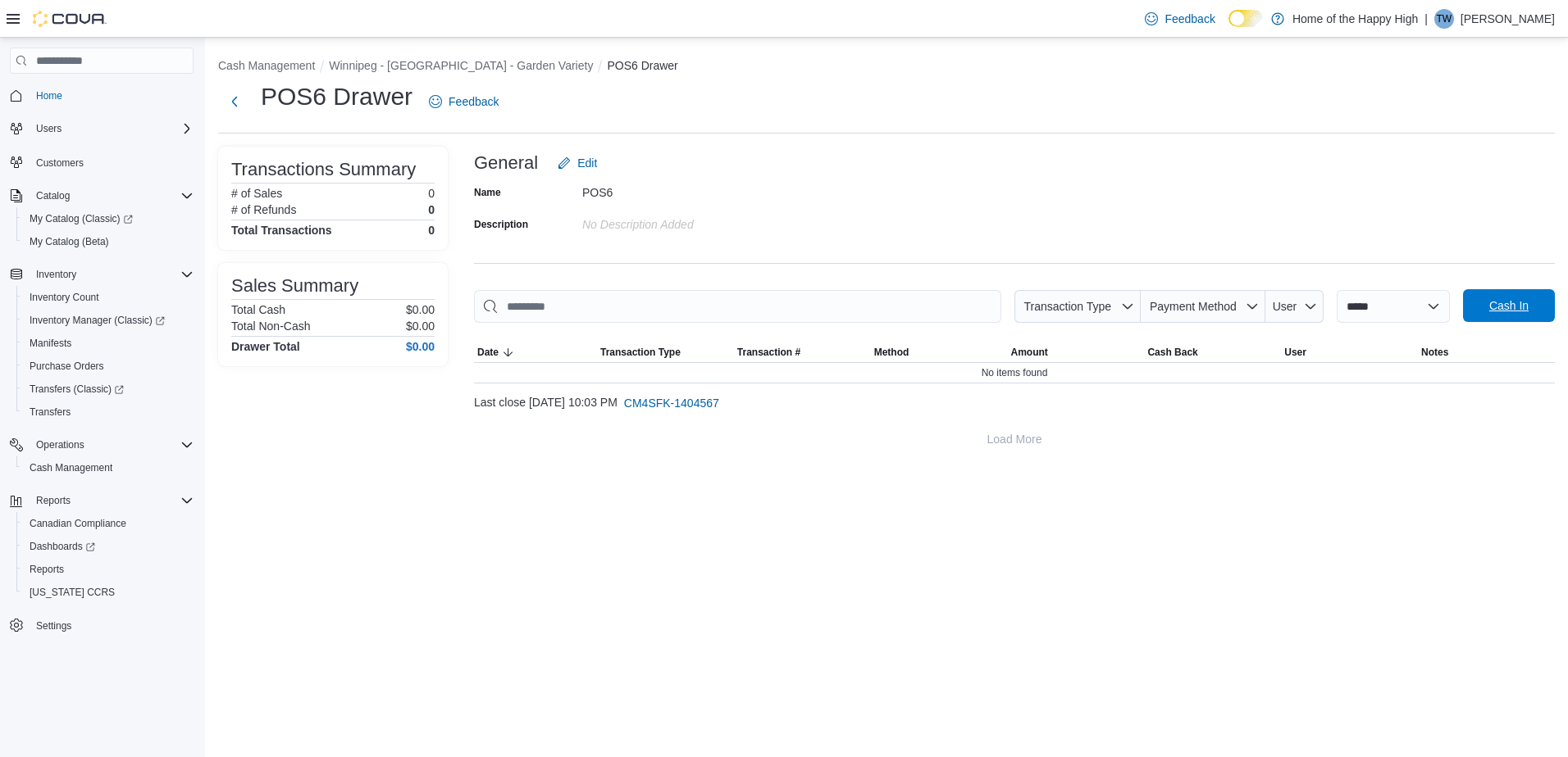
click at [1514, 298] on span "Cash In" at bounding box center [1508, 306] width 72 height 33
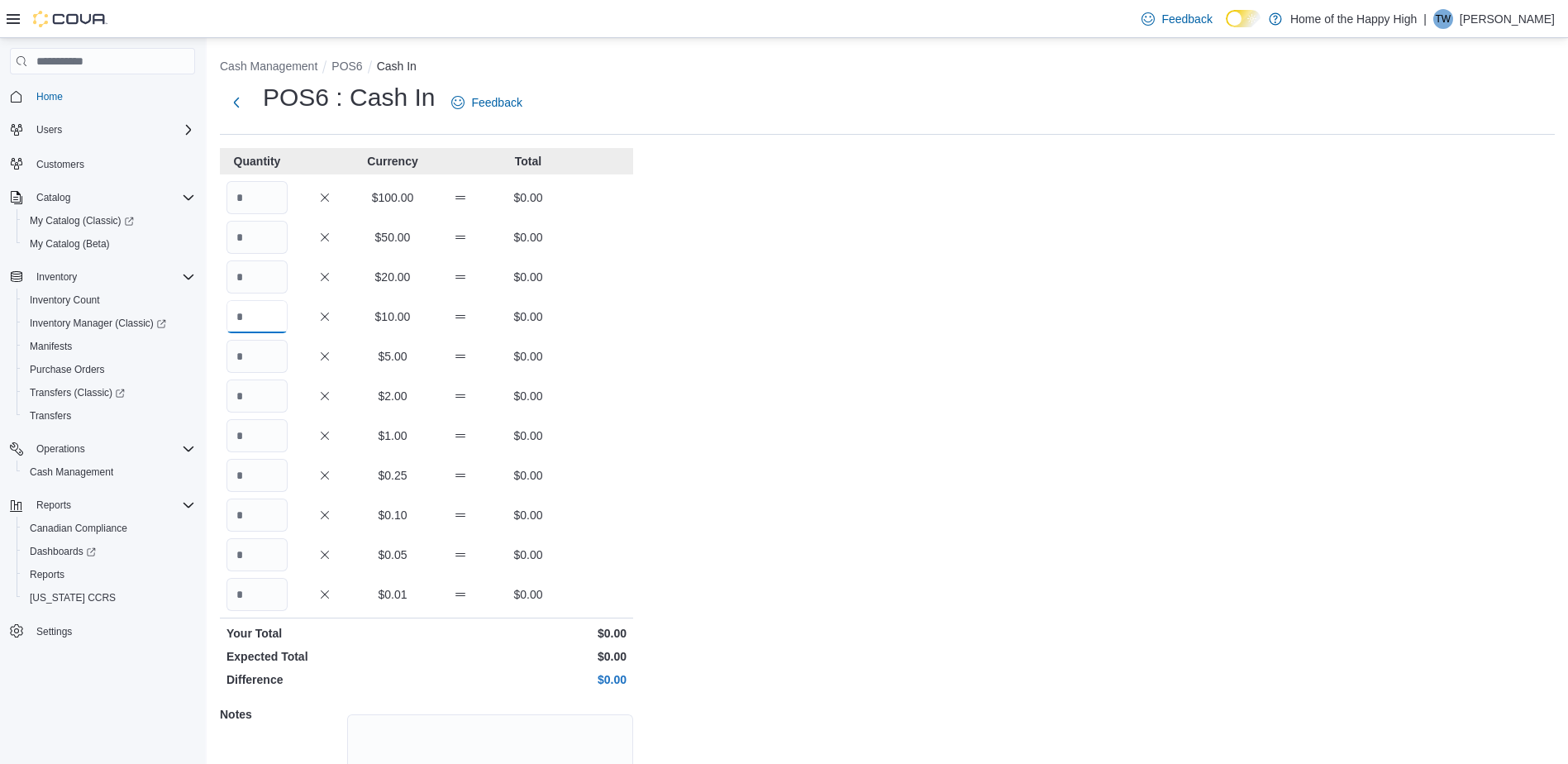
click at [256, 313] on input "Quantity" at bounding box center [257, 317] width 61 height 33
type input "*"
type input "**"
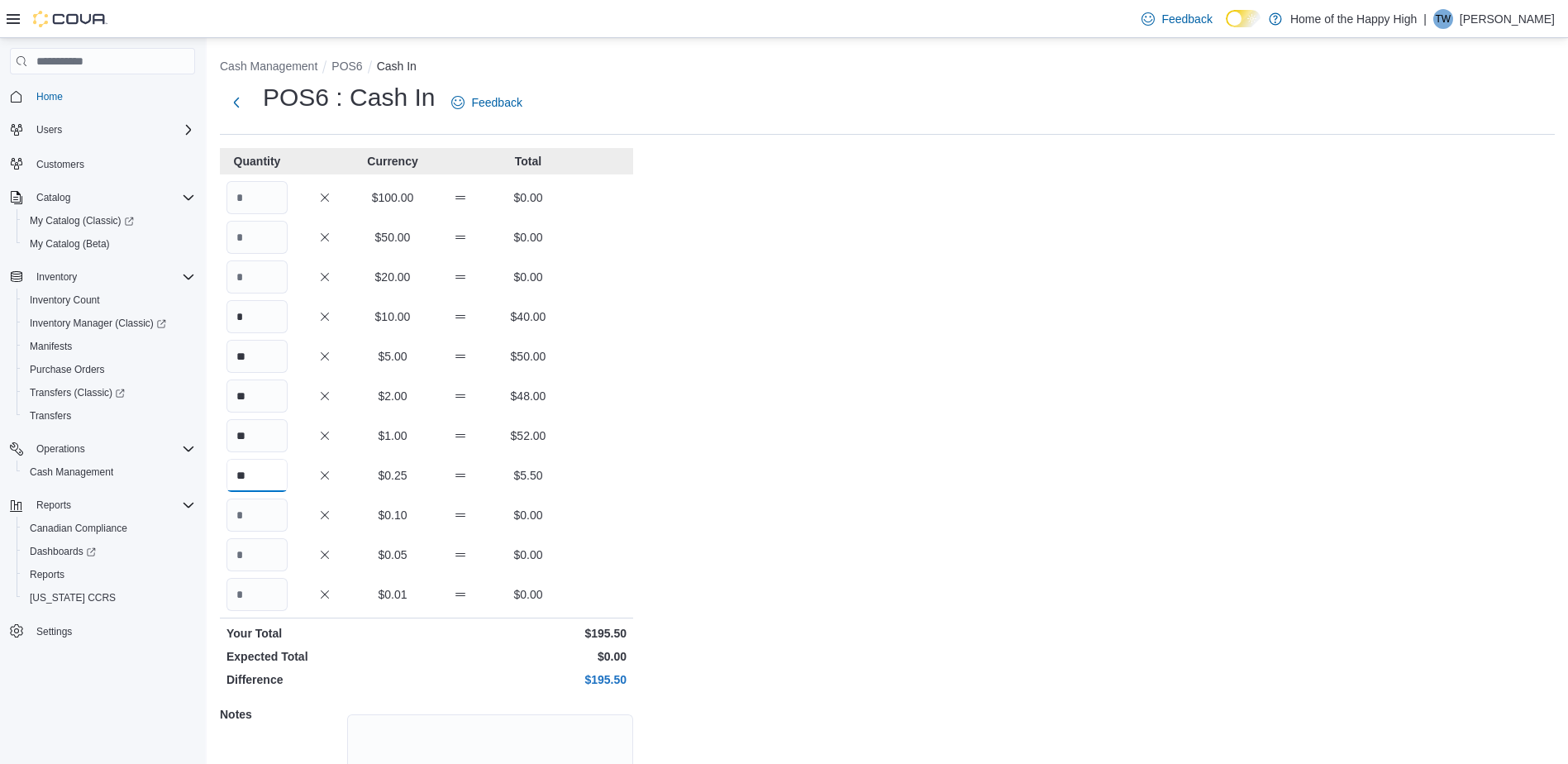
type input "**"
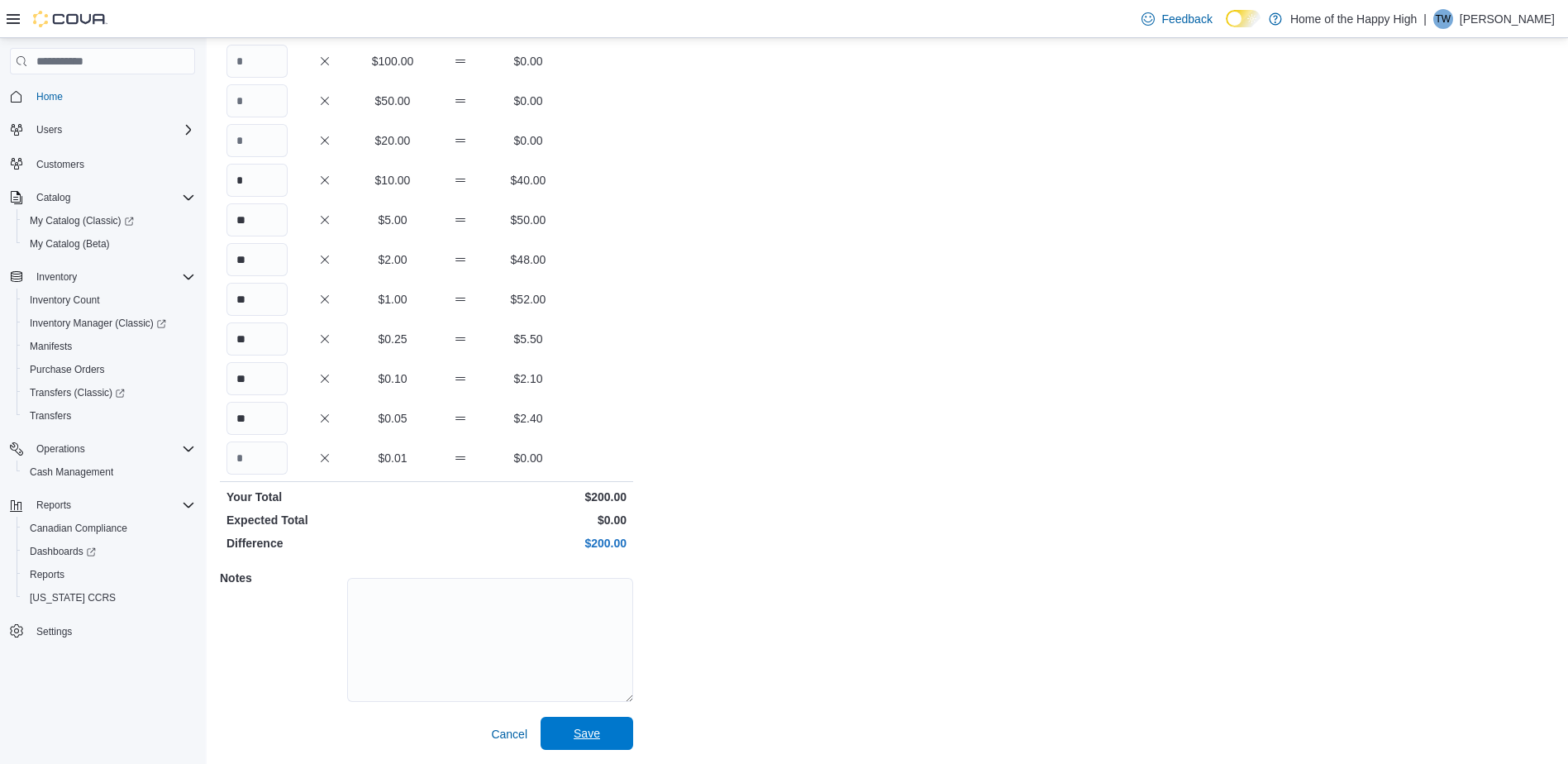
click at [561, 729] on span "Save" at bounding box center [586, 734] width 73 height 33
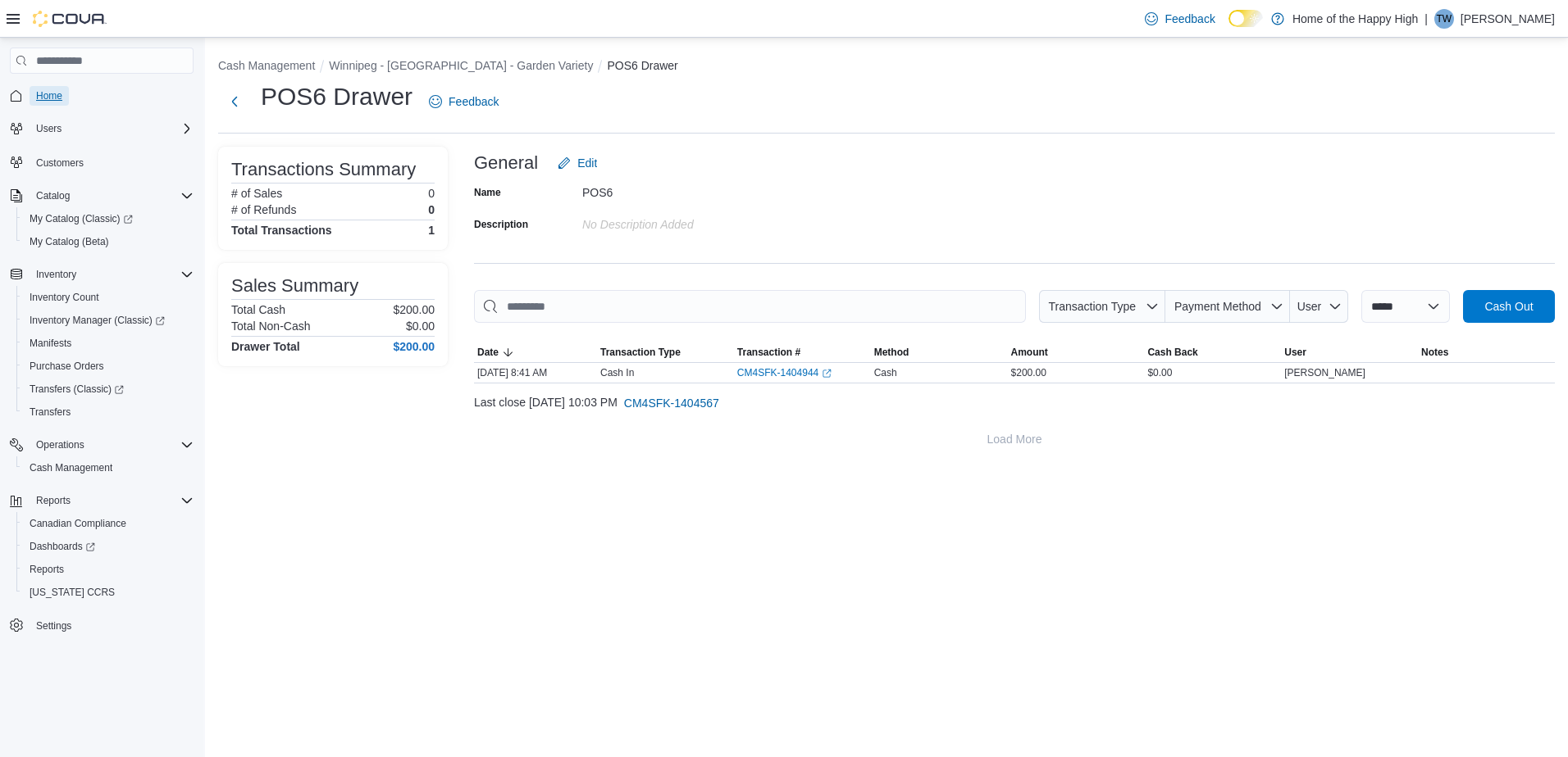
click at [60, 92] on span "Home" at bounding box center [49, 96] width 27 height 13
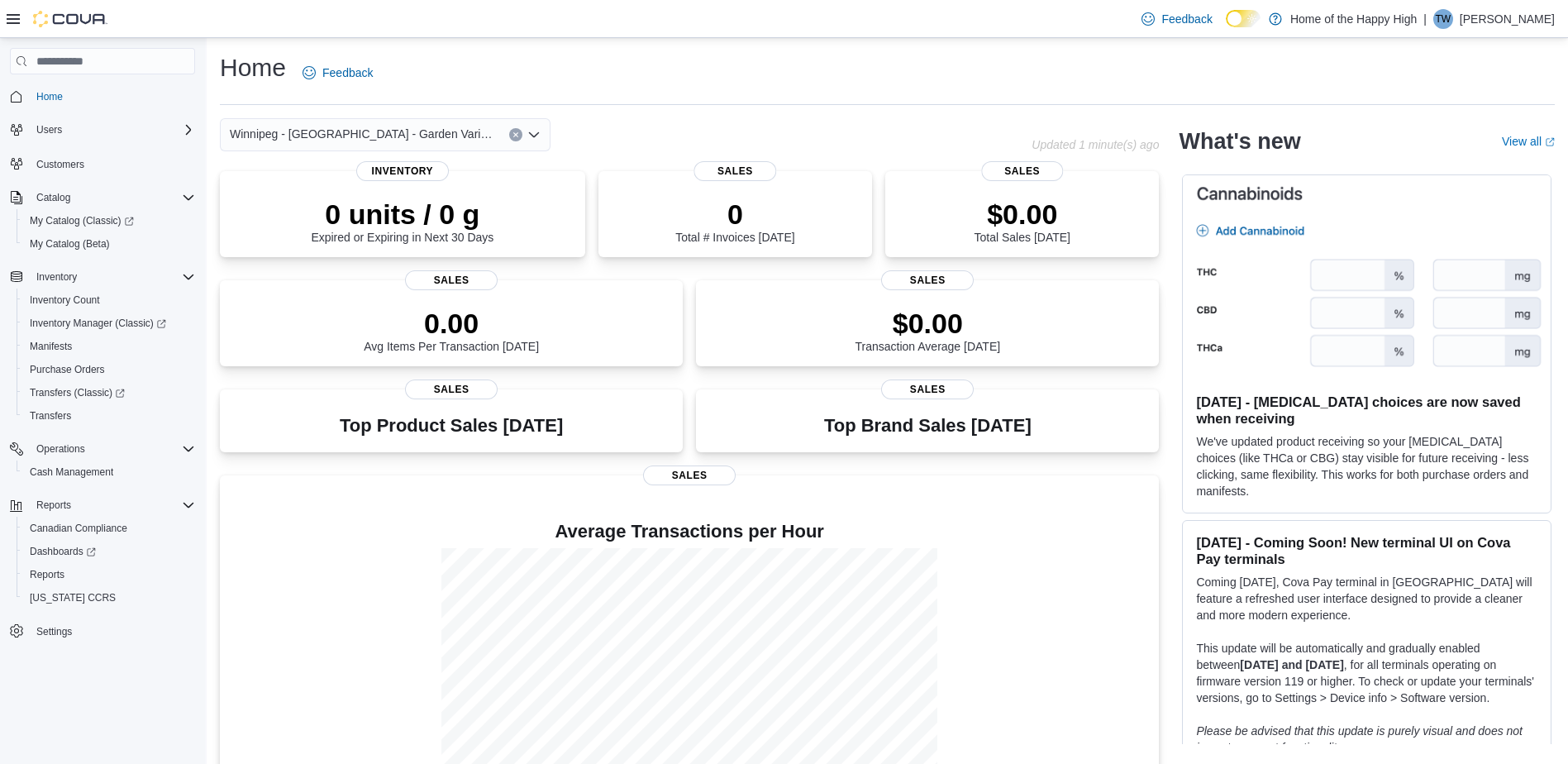
click at [1519, 10] on p "Tim Weakley" at bounding box center [1508, 19] width 95 height 20
click at [1448, 160] on span "Sign Out" at bounding box center [1448, 162] width 44 height 17
